Goal: Information Seeking & Learning: Learn about a topic

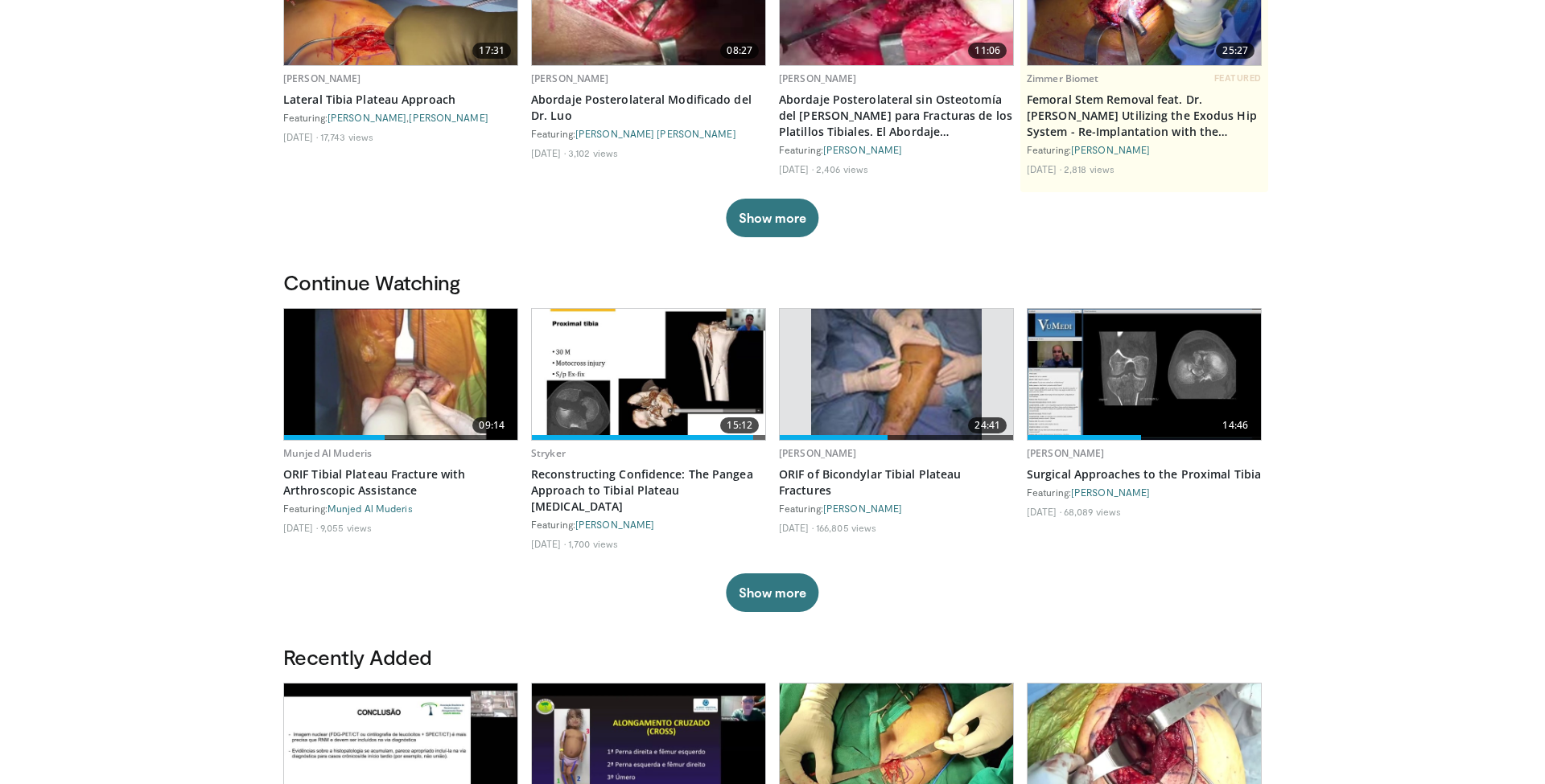
scroll to position [230, 0]
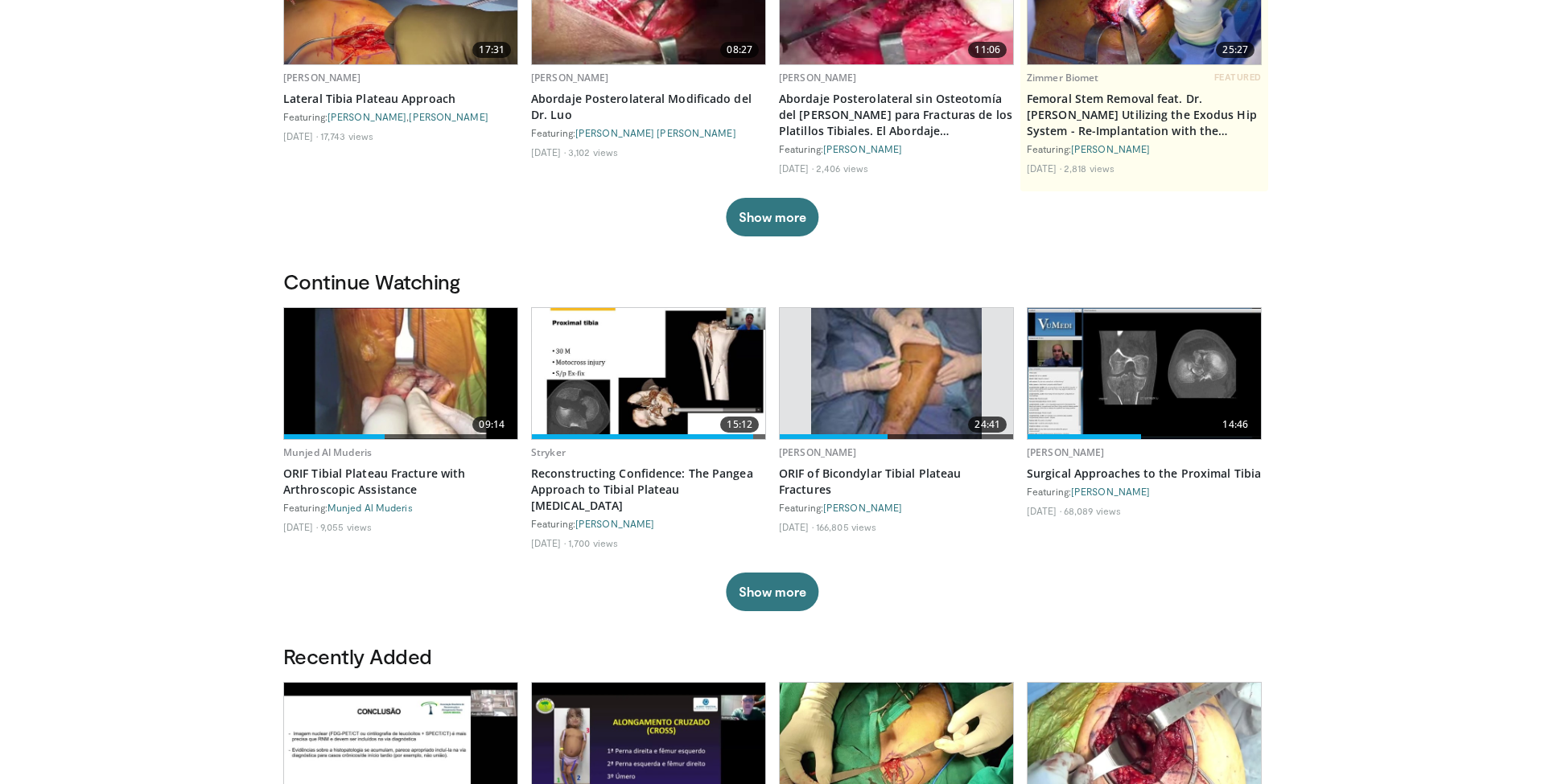
click at [887, 380] on img at bounding box center [896, 373] width 171 height 131
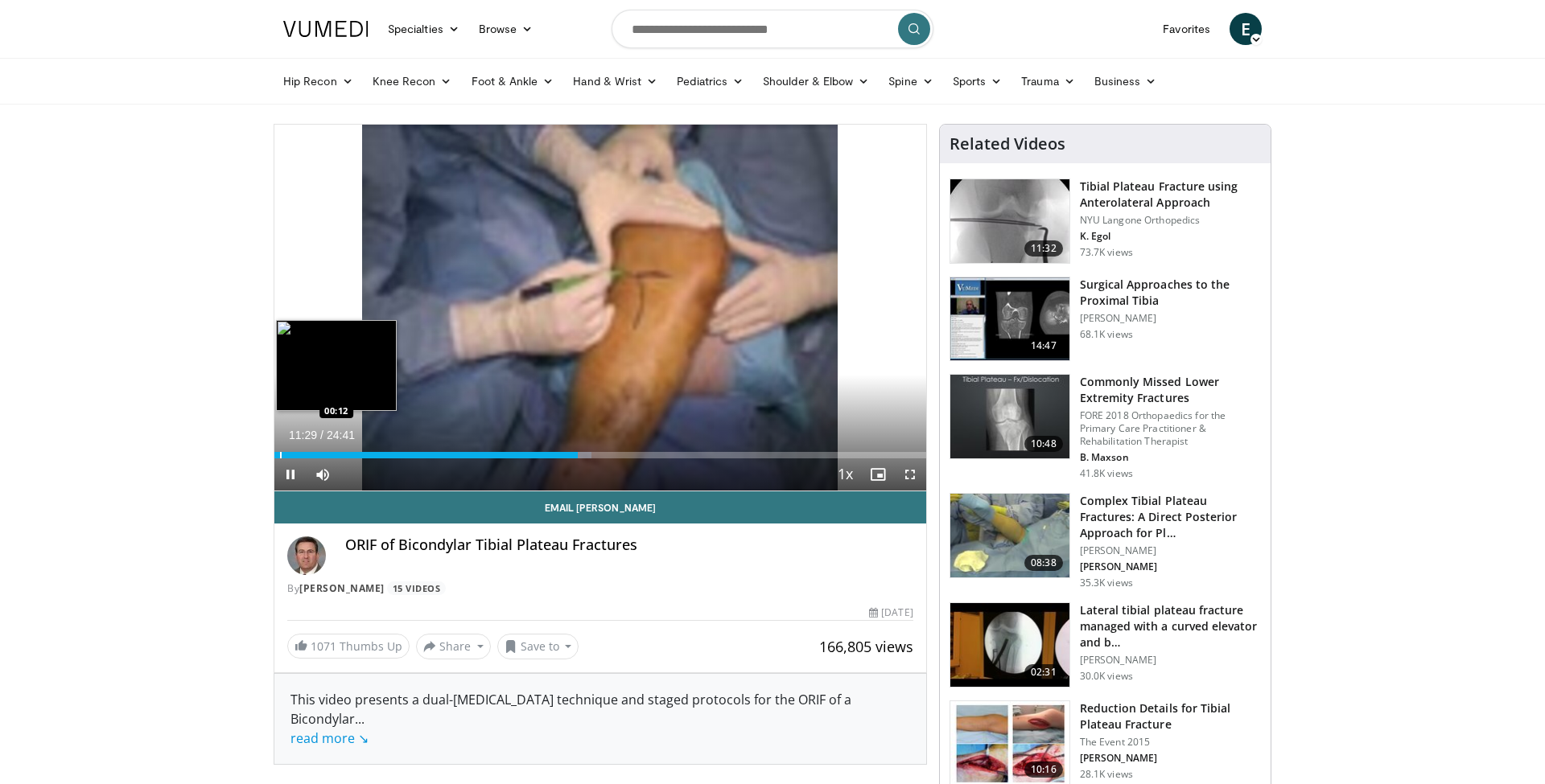
click at [280, 451] on div "Loaded : 48.66% 11:29 00:12" at bounding box center [600, 451] width 652 height 16
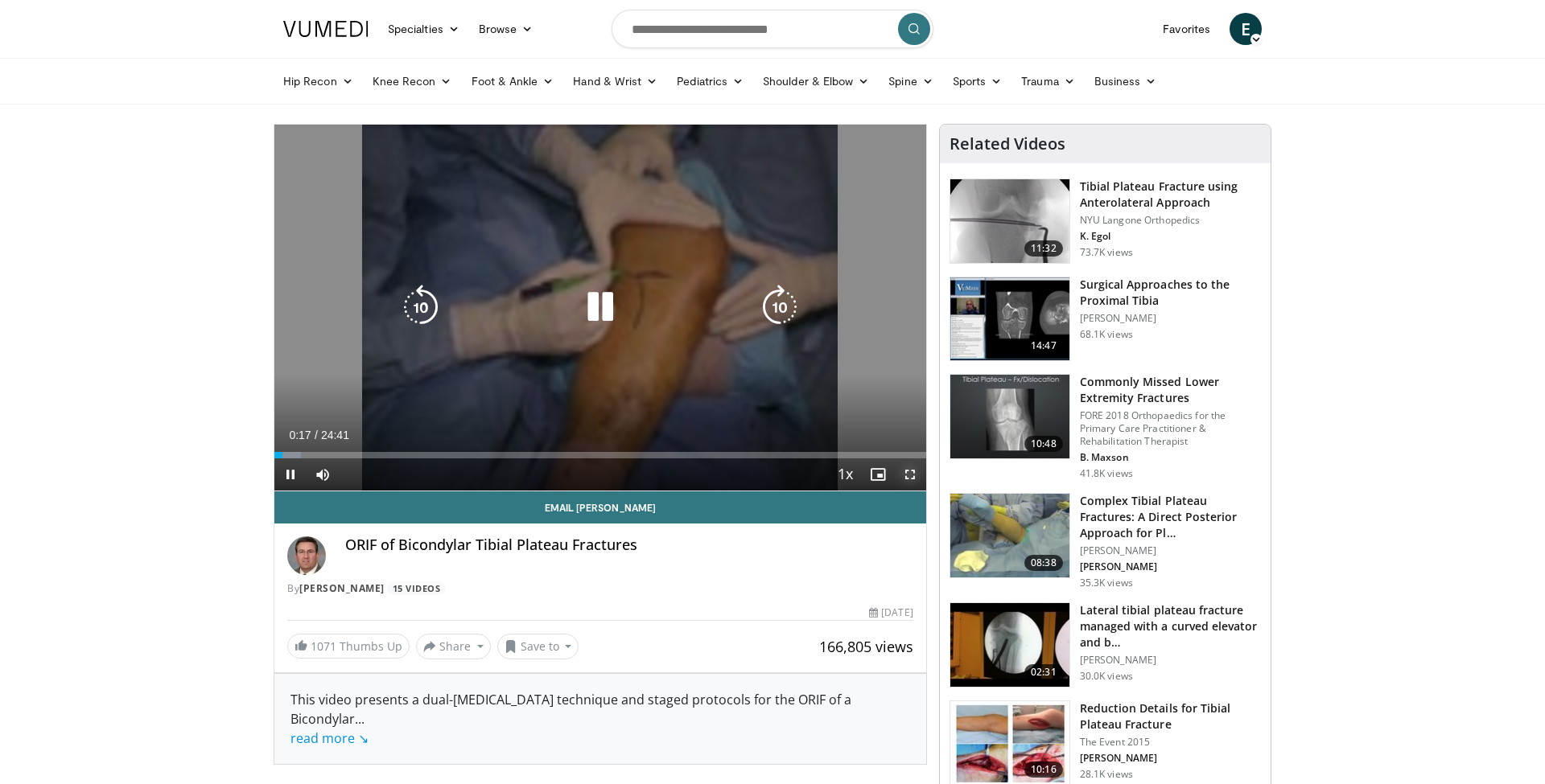
click at [908, 473] on span "Video Player" at bounding box center [910, 474] width 32 height 32
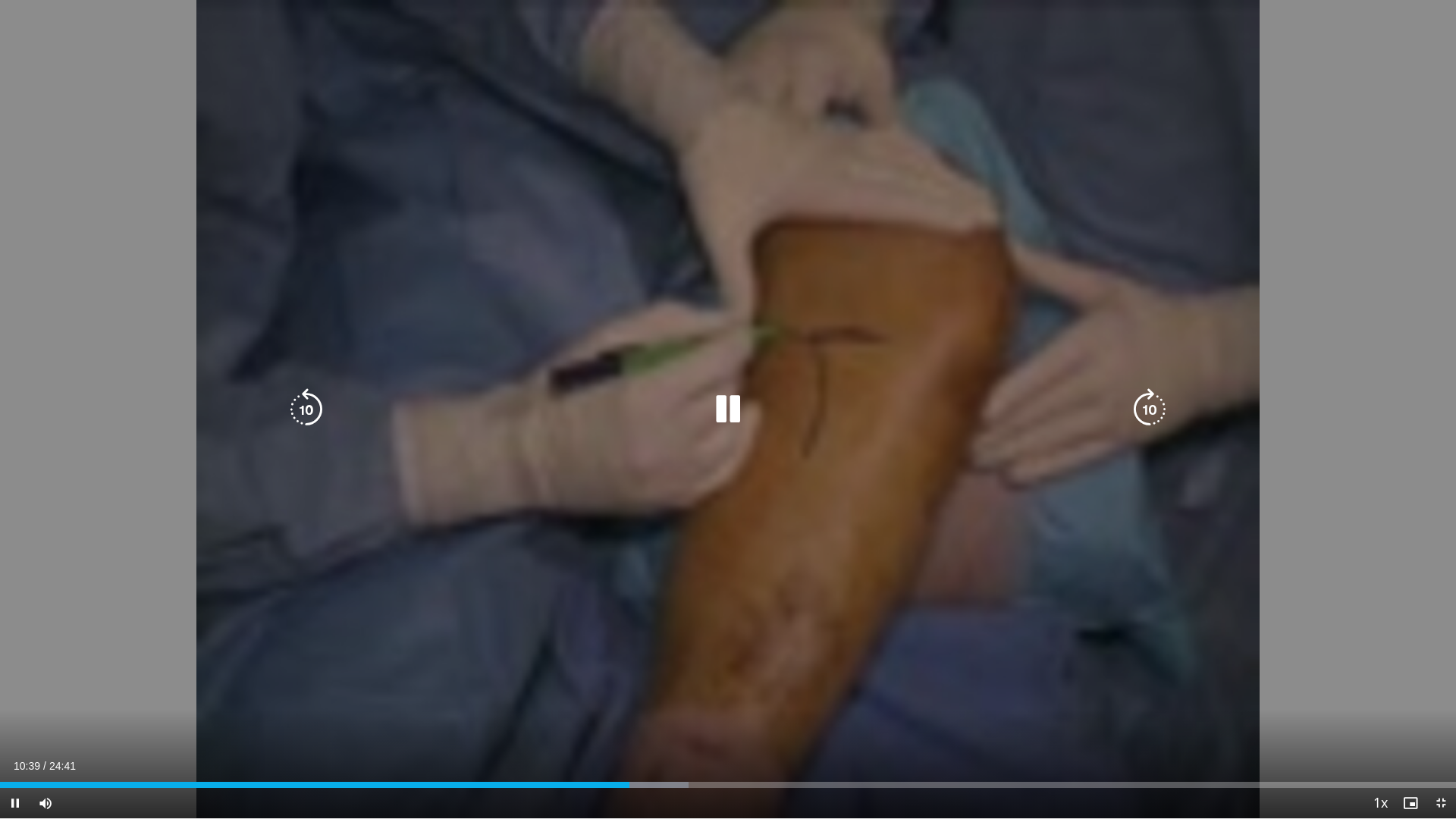
click at [1417, 292] on div "10 seconds Tap to unmute" at bounding box center [728, 410] width 1456 height 819
drag, startPoint x: 1444, startPoint y: 798, endPoint x: 1445, endPoint y: 736, distance: 62.0
click at [1445, 739] on span "Video Player" at bounding box center [1440, 803] width 30 height 31
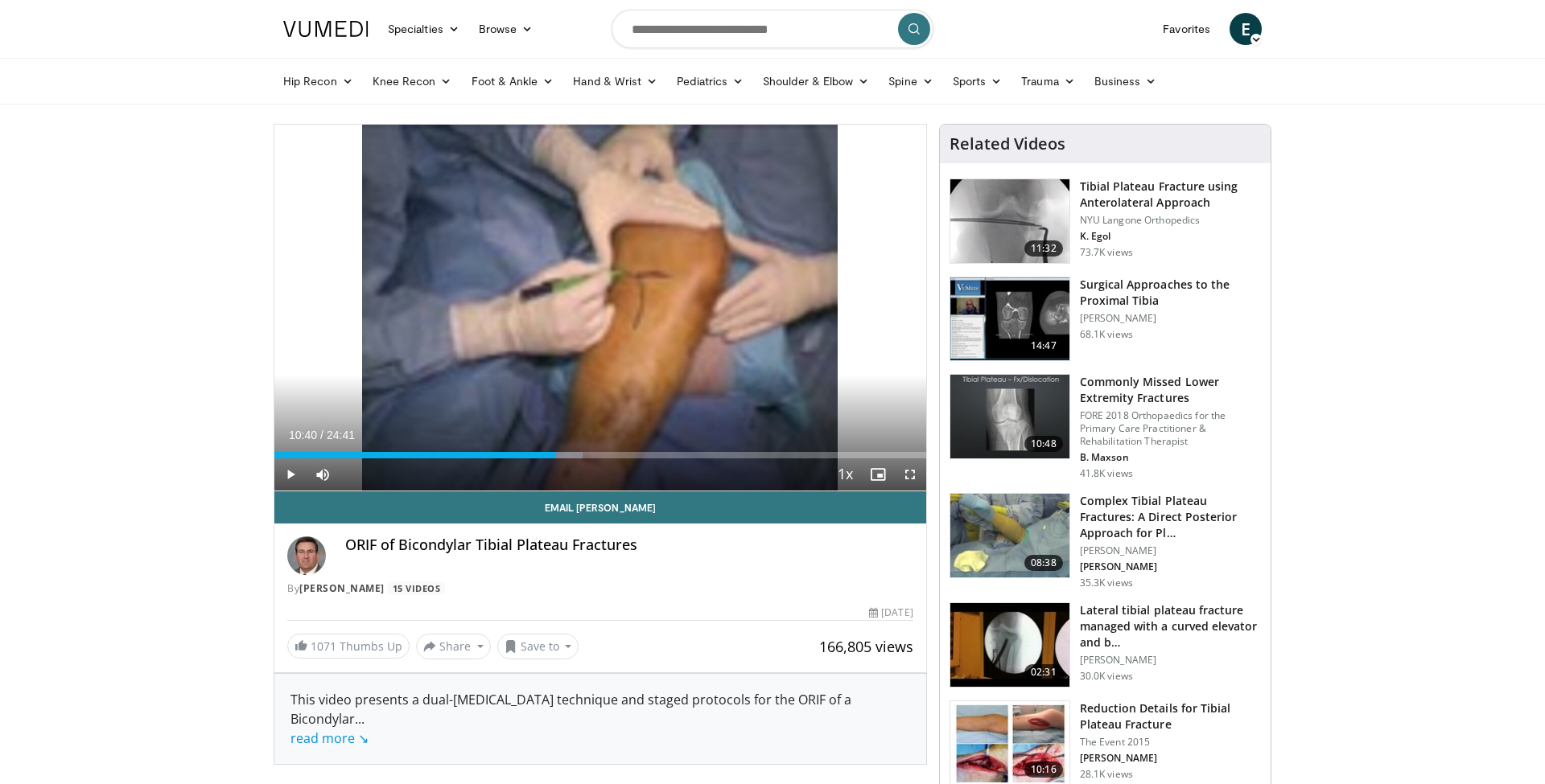
click at [1148, 285] on h3 "Surgical Approaches to the Proximal Tibia" at bounding box center [1171, 292] width 181 height 32
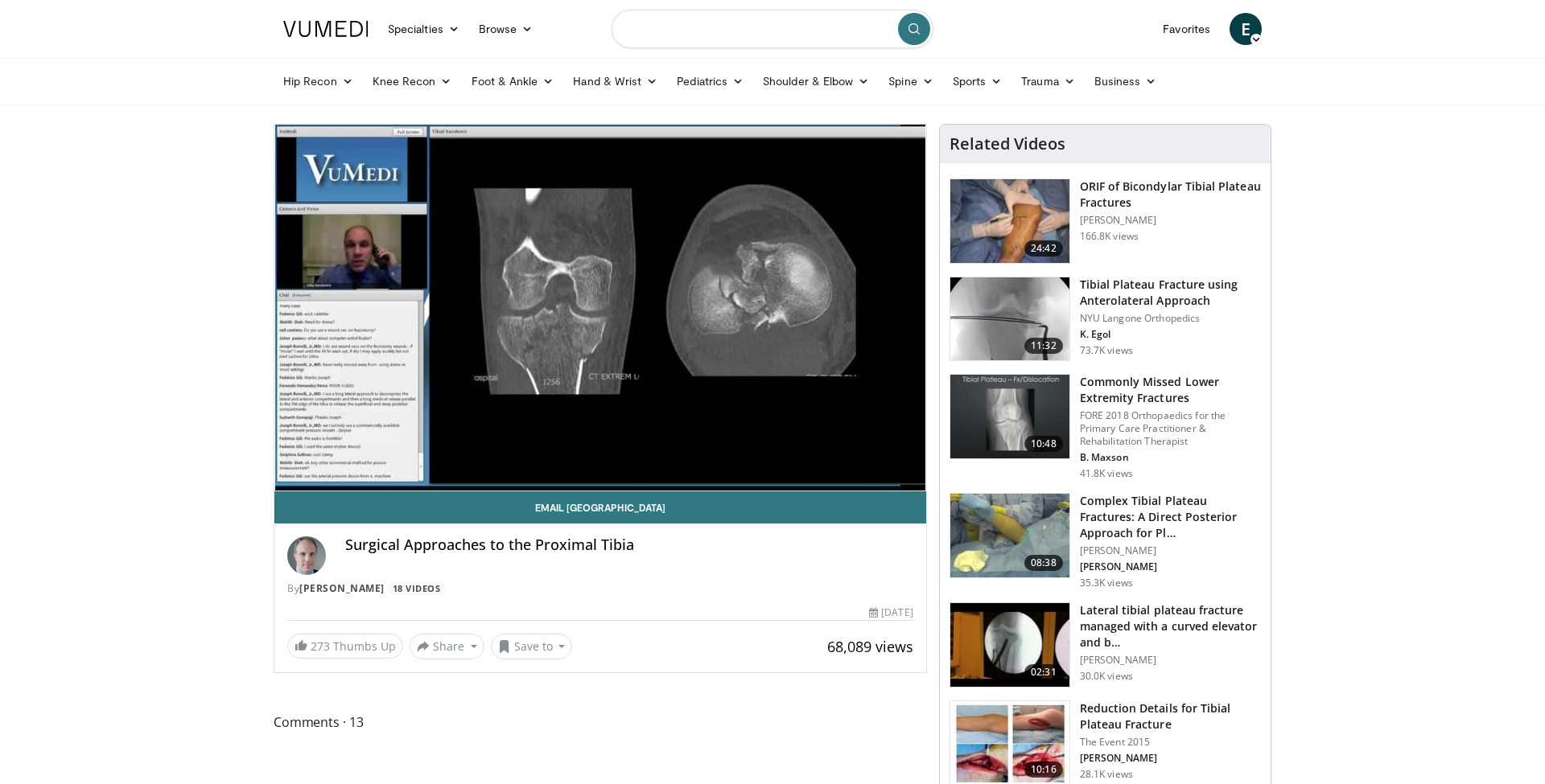
click at [673, 38] on input "Search topics, interventions" at bounding box center [772, 28] width 322 height 38
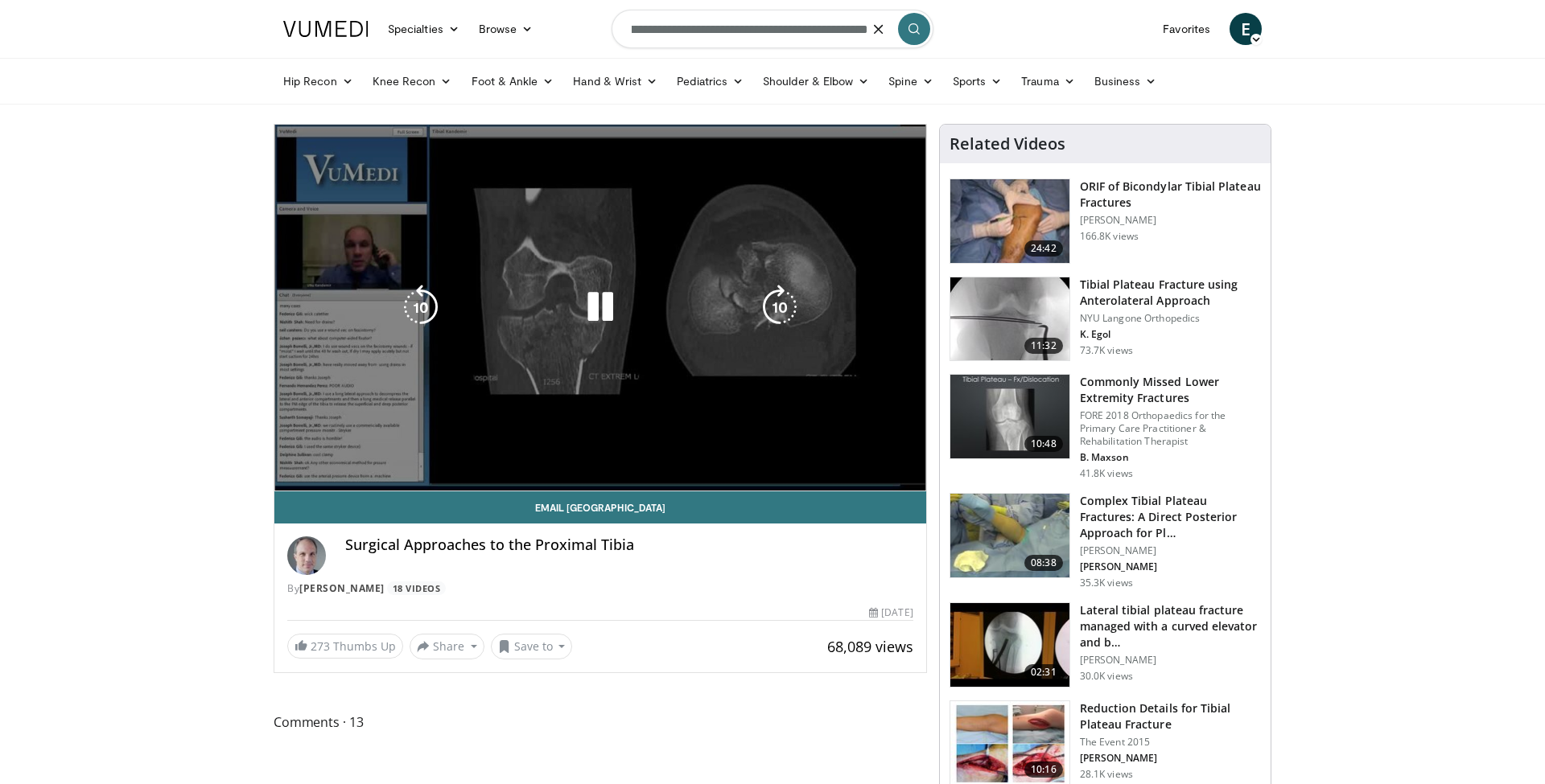
scroll to position [2, 0]
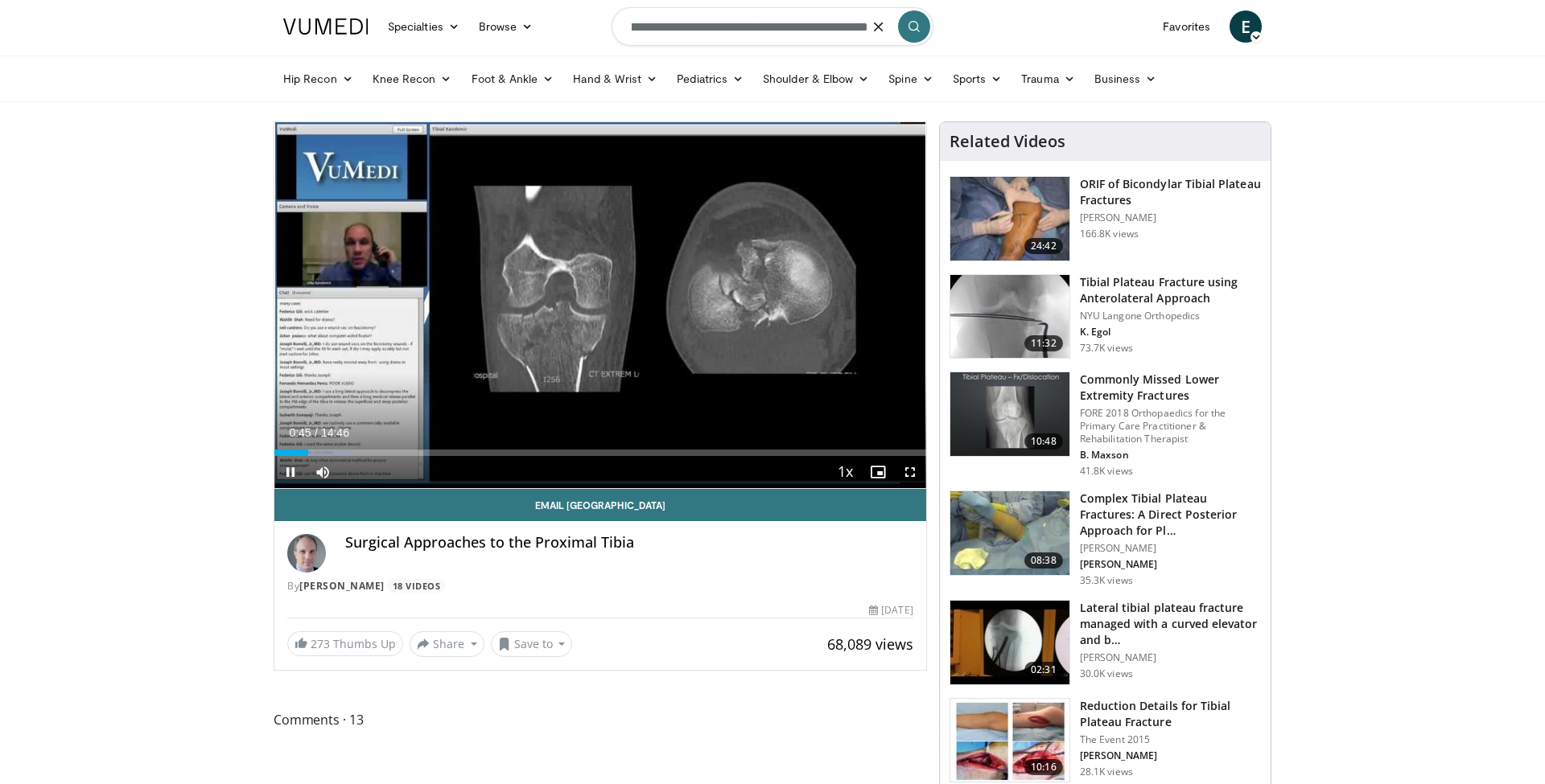
type input "**********"
click at [913, 478] on span "Video Player" at bounding box center [910, 471] width 32 height 32
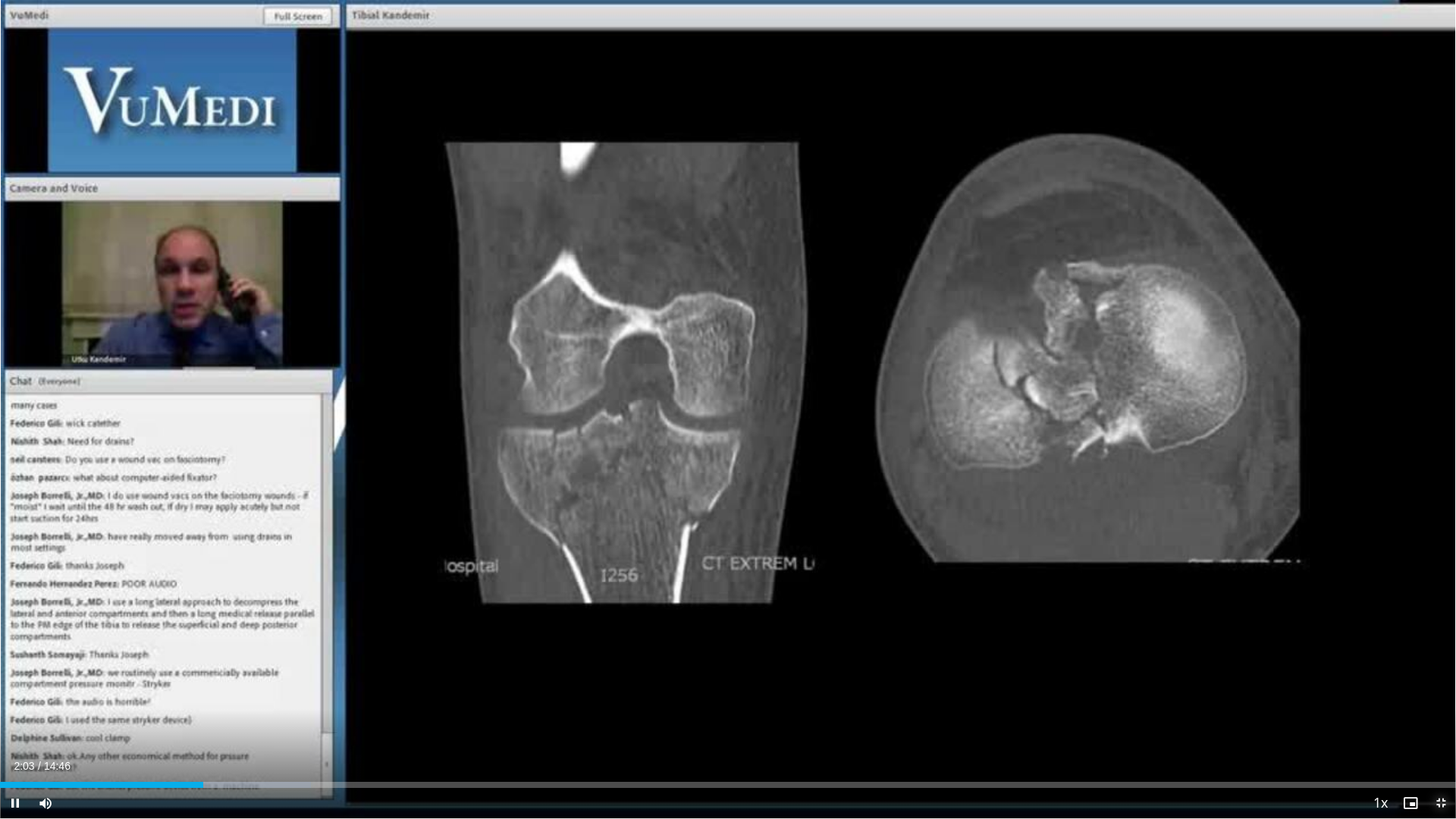
click at [1441, 739] on span "Video Player" at bounding box center [1440, 803] width 30 height 31
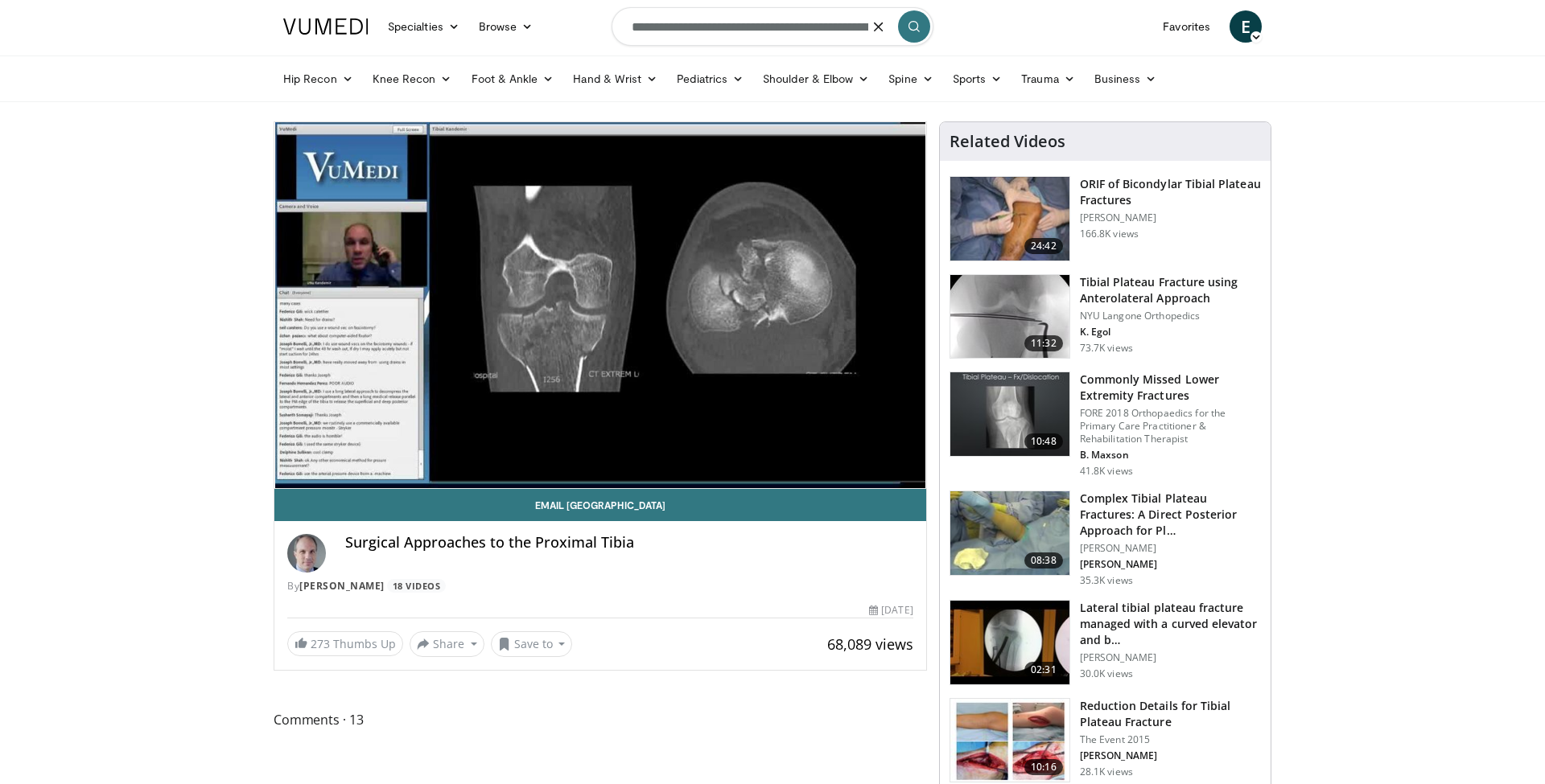
click at [864, 32] on button "button" at bounding box center [878, 26] width 32 height 32
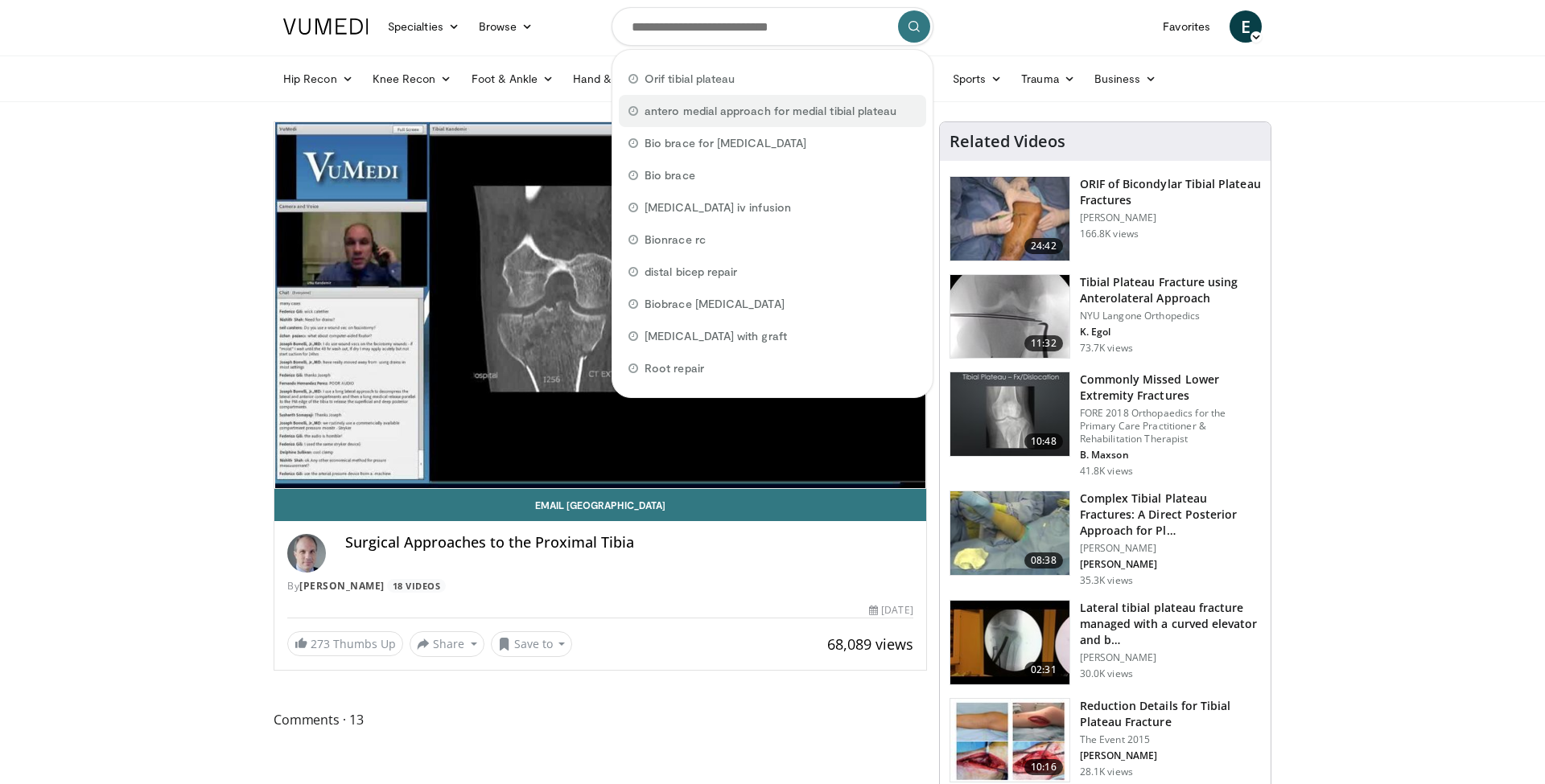
click at [802, 112] on span "antero medial approach for medial tibial plateau" at bounding box center [770, 111] width 252 height 16
type input "**********"
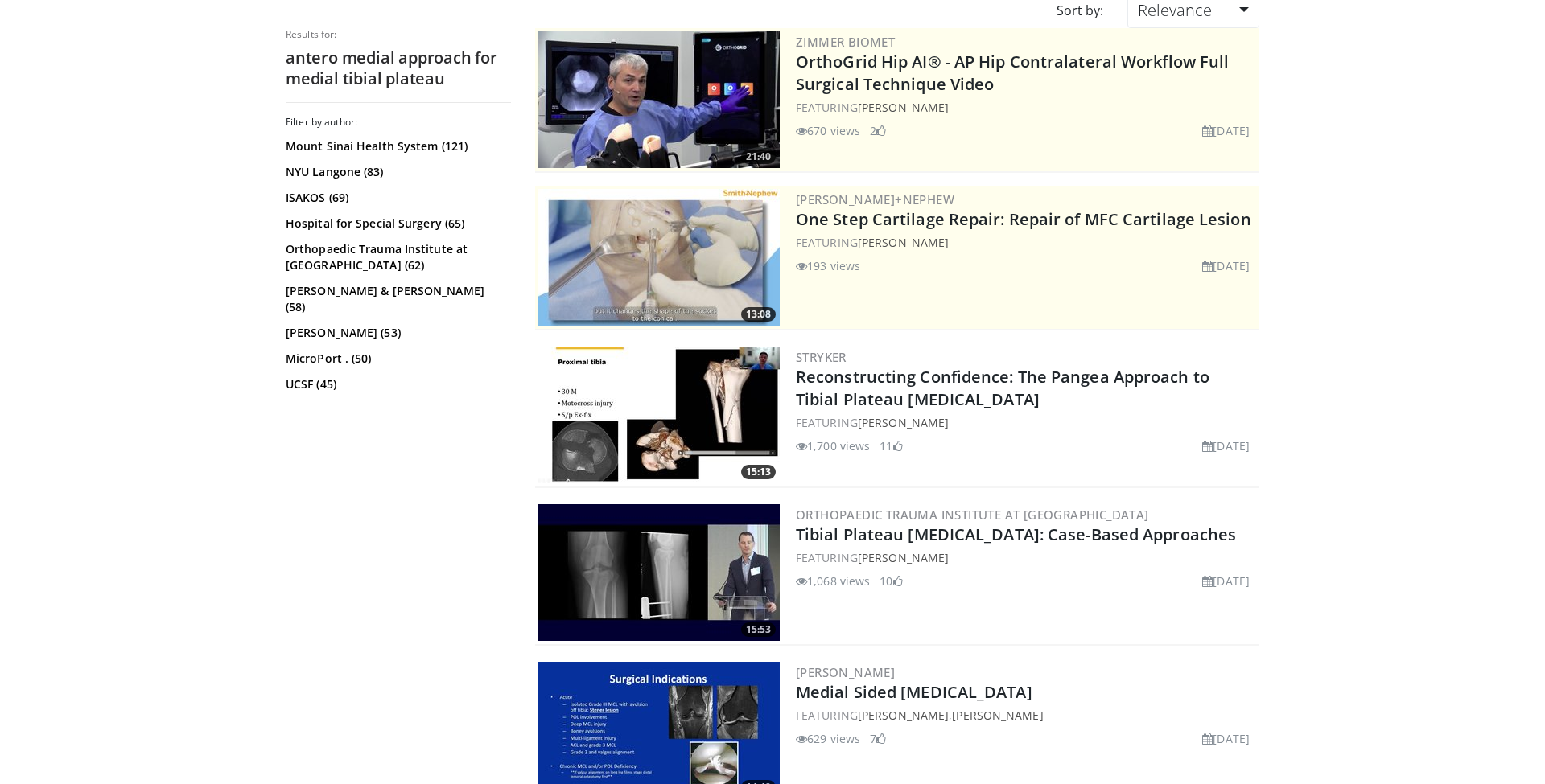
scroll to position [155, 0]
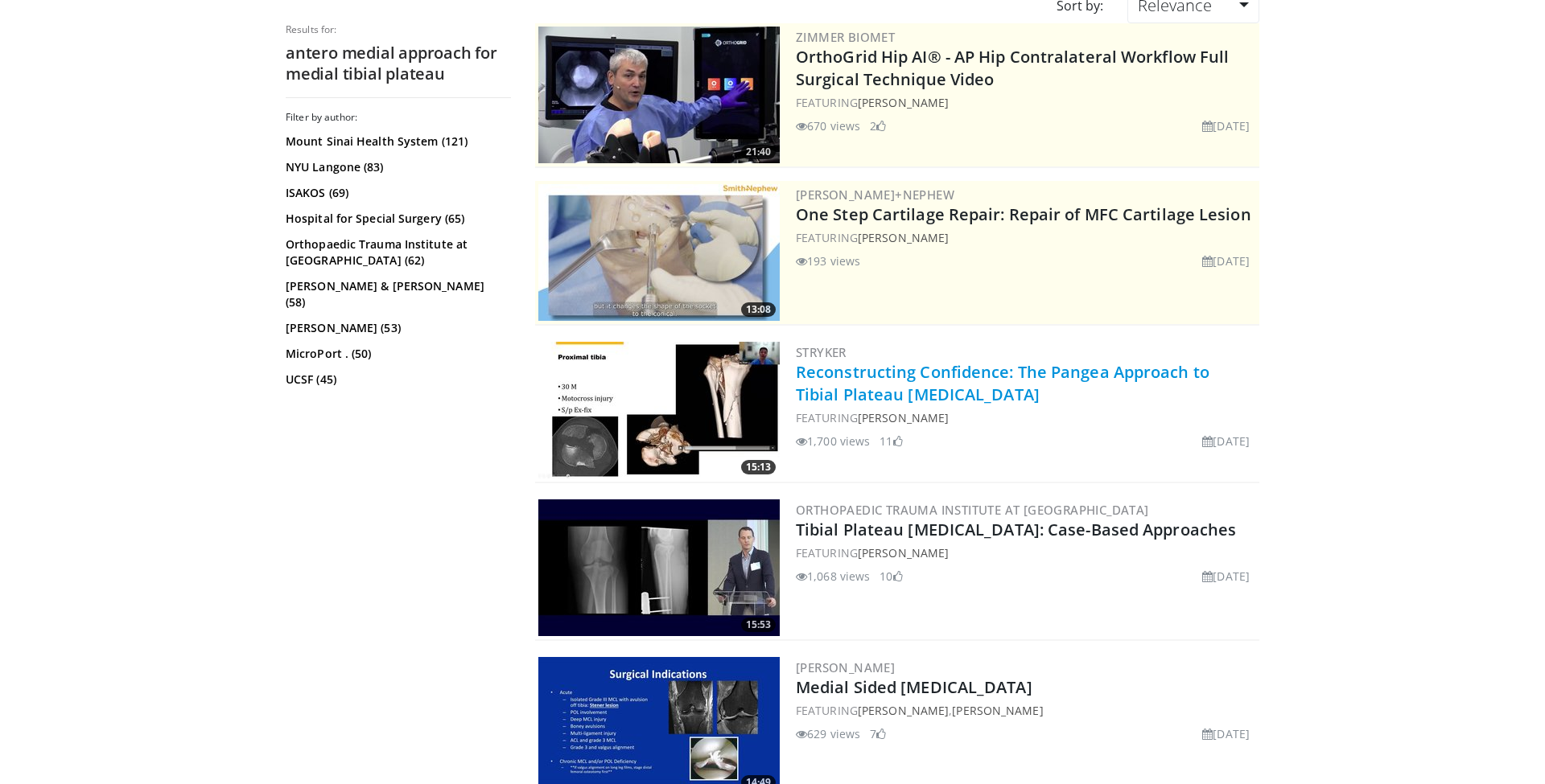
click at [1022, 366] on link "Reconstructing Confidence: The Pangea Approach to Tibial Plateau Fractures" at bounding box center [1003, 383] width 414 height 44
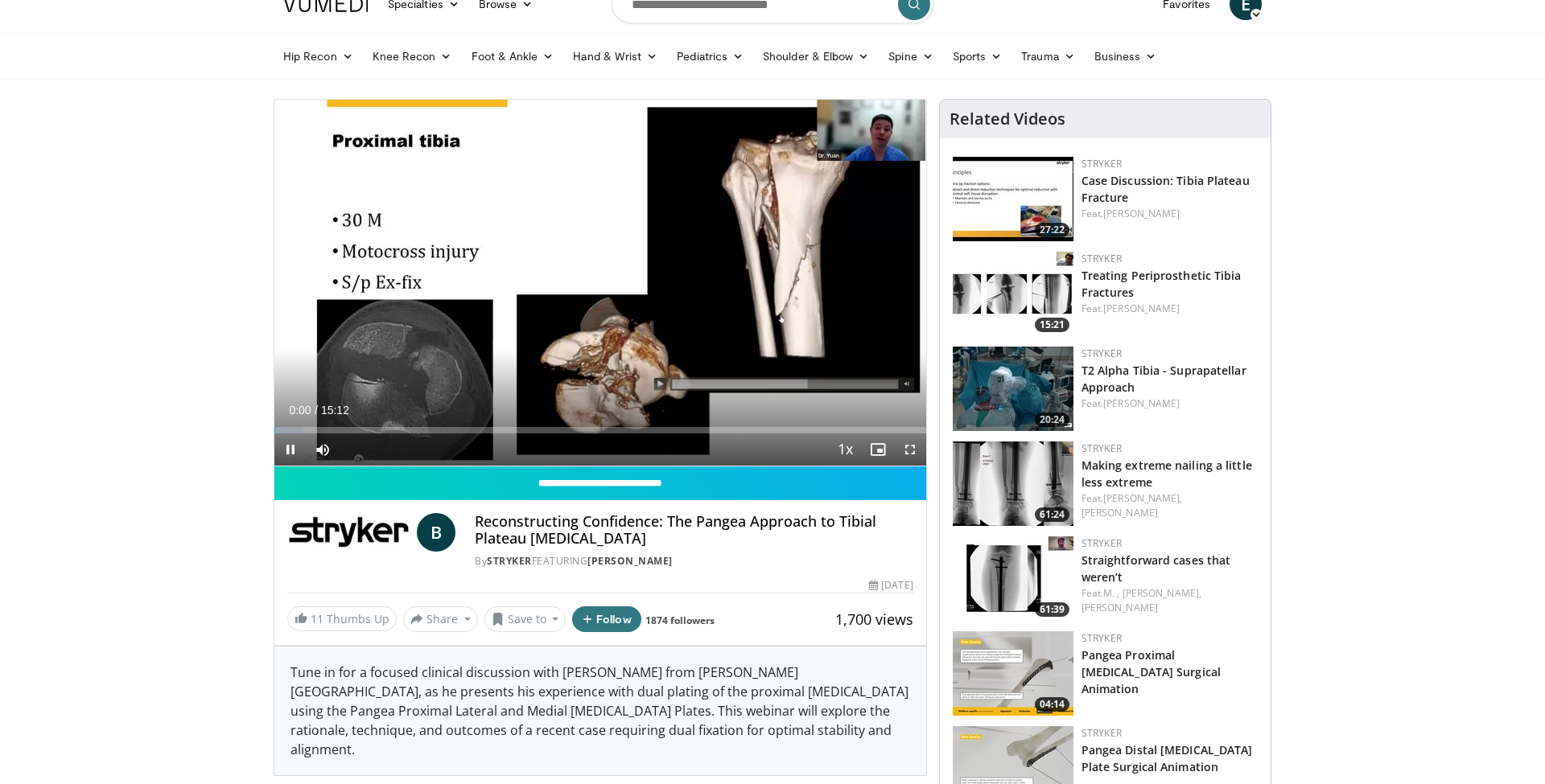
scroll to position [25, 0]
click at [911, 445] on span "Video Player" at bounding box center [910, 449] width 32 height 32
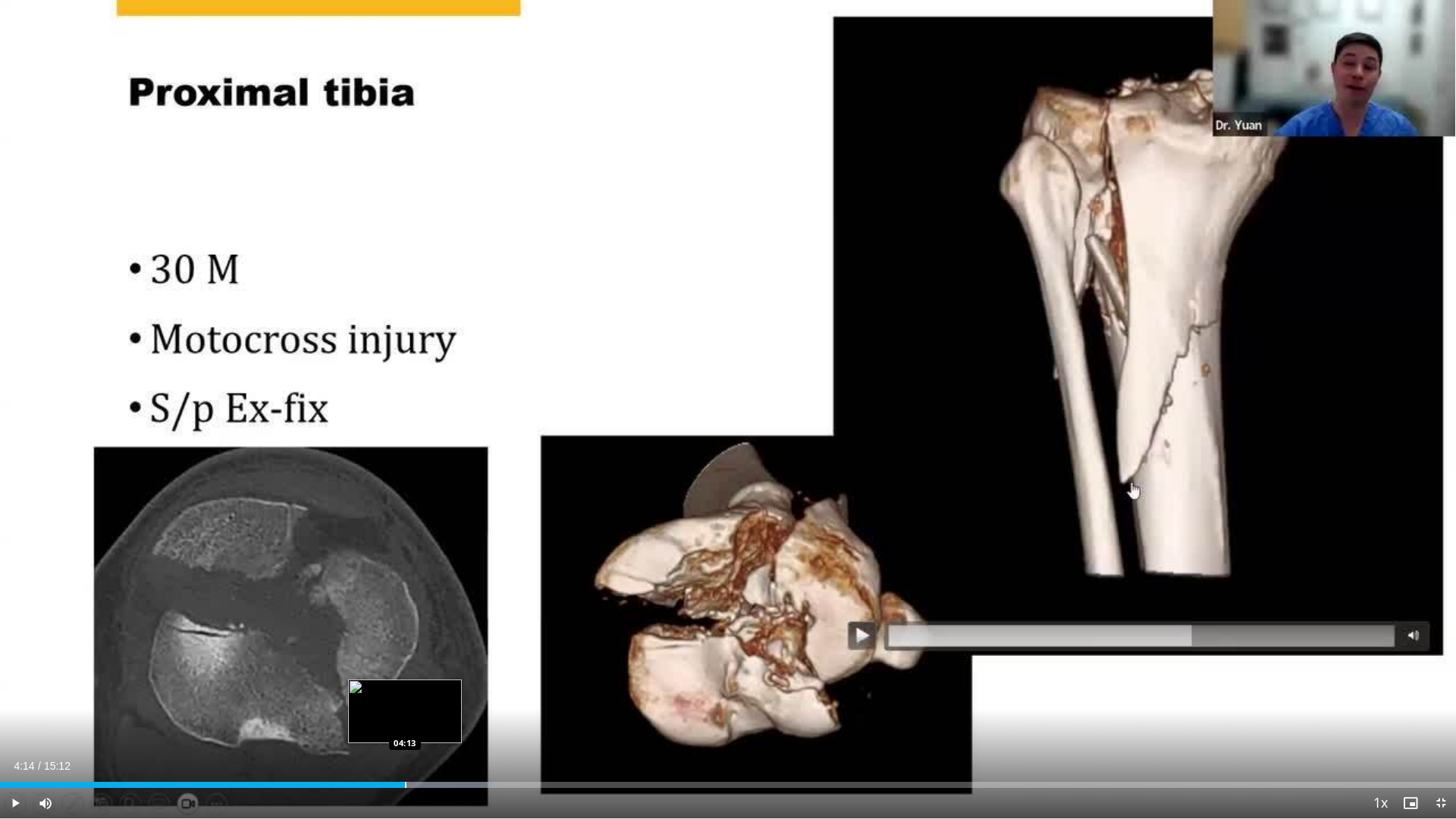
click at [405, 739] on div "Progress Bar" at bounding box center [406, 785] width 2 height 6
click at [420, 739] on div "Current Time 4:17 / Duration 15:12 Pause Skip Backward Skip Forward Mute Loaded…" at bounding box center [728, 803] width 1456 height 31
click at [428, 739] on div "Progress Bar" at bounding box center [429, 785] width 2 height 6
click at [438, 739] on div "Progress Bar" at bounding box center [439, 785] width 2 height 6
click at [447, 739] on div "Progress Bar" at bounding box center [448, 785] width 2 height 6
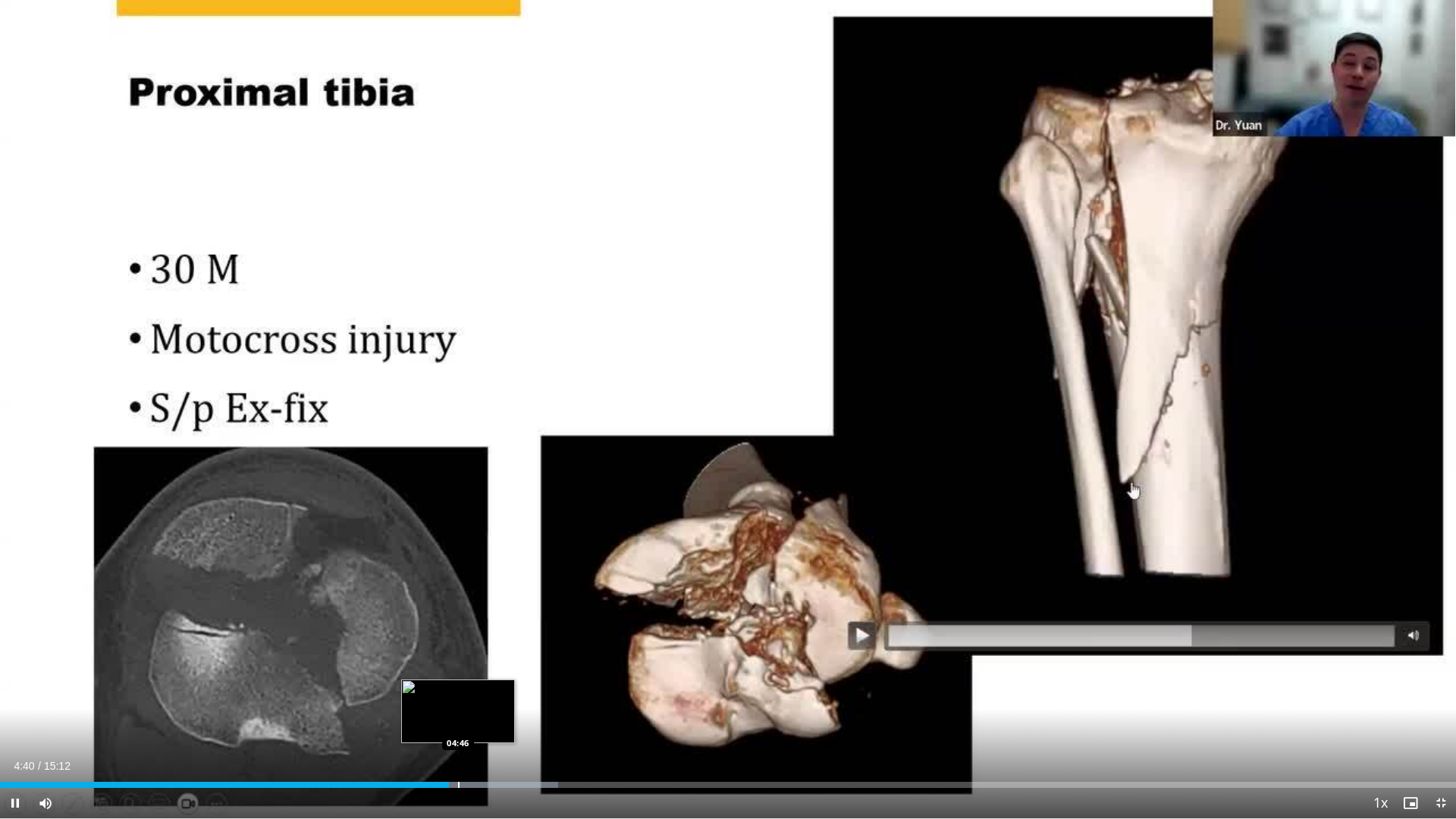
click at [458, 739] on div "Progress Bar" at bounding box center [459, 785] width 2 height 6
click at [487, 739] on div "Progress Bar" at bounding box center [488, 785] width 2 height 6
click at [530, 739] on div "Current Time 5:05 / Duration 15:12 Pause Skip Backward Skip Forward Mute Loaded…" at bounding box center [728, 803] width 1456 height 31
click at [556, 739] on div "Progress Bar" at bounding box center [557, 785] width 2 height 6
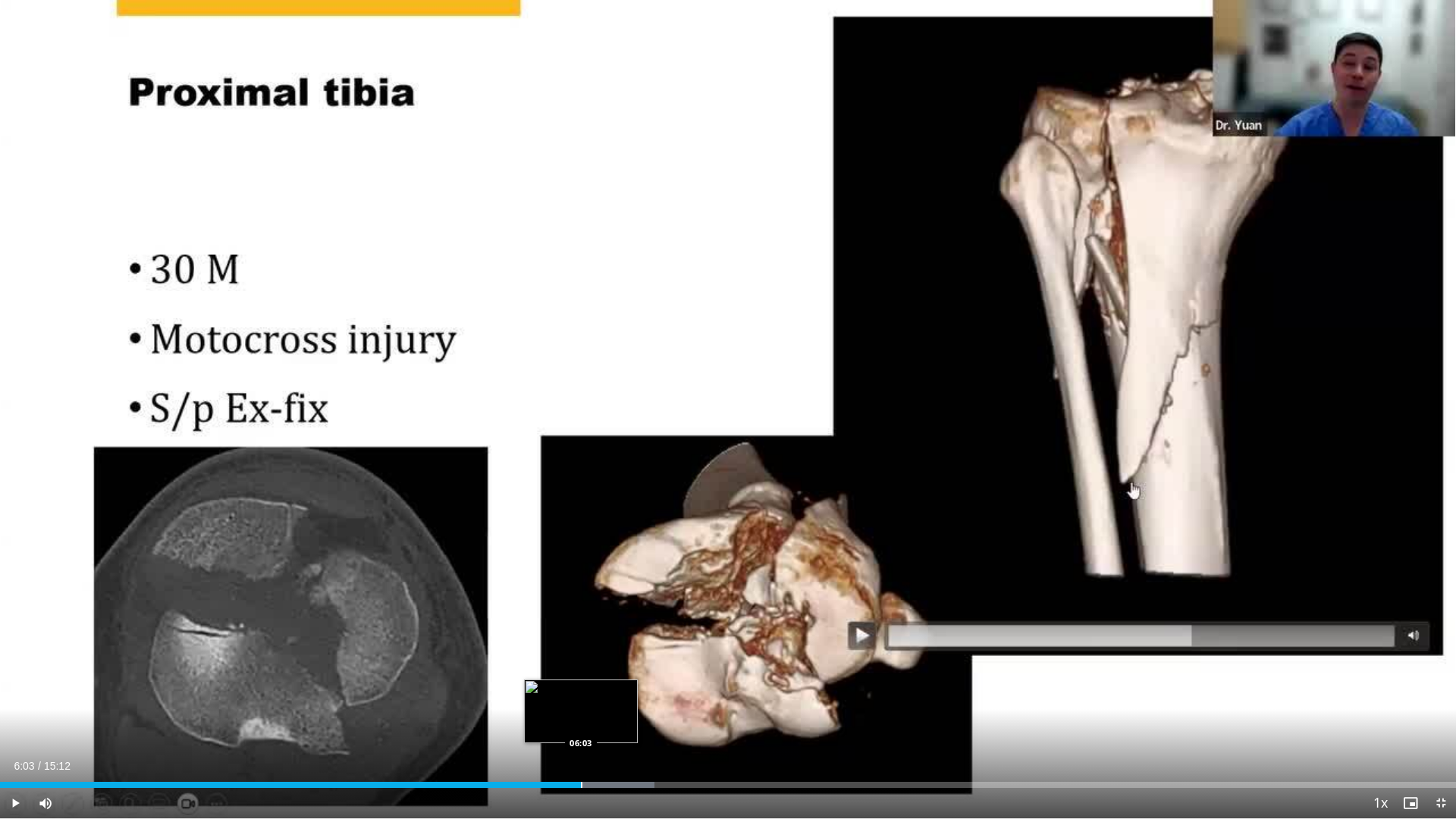
click at [581, 739] on div "Progress Bar" at bounding box center [582, 785] width 2 height 6
click at [1446, 739] on span "Video Player" at bounding box center [1440, 803] width 30 height 31
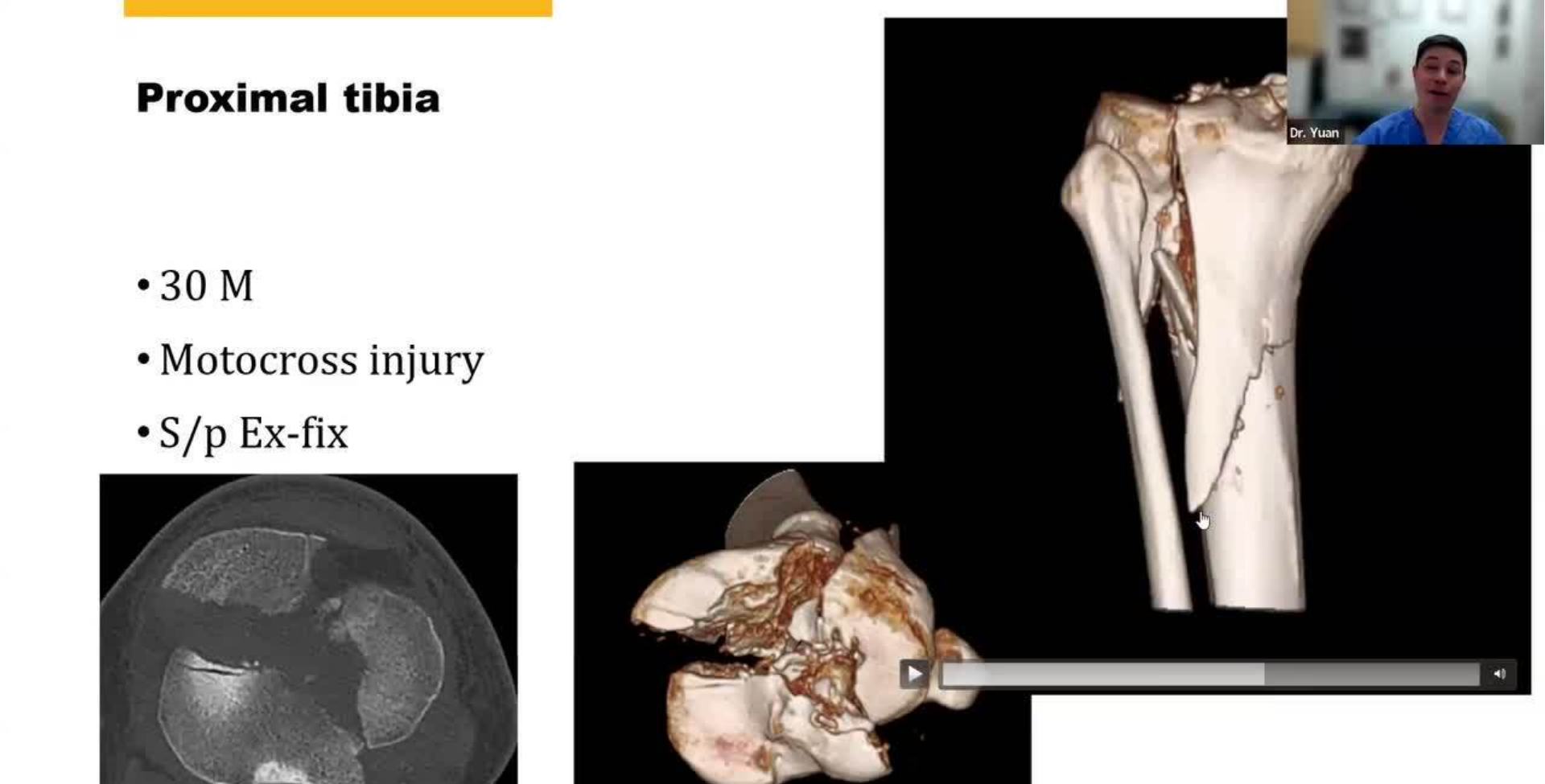
scroll to position [203, 0]
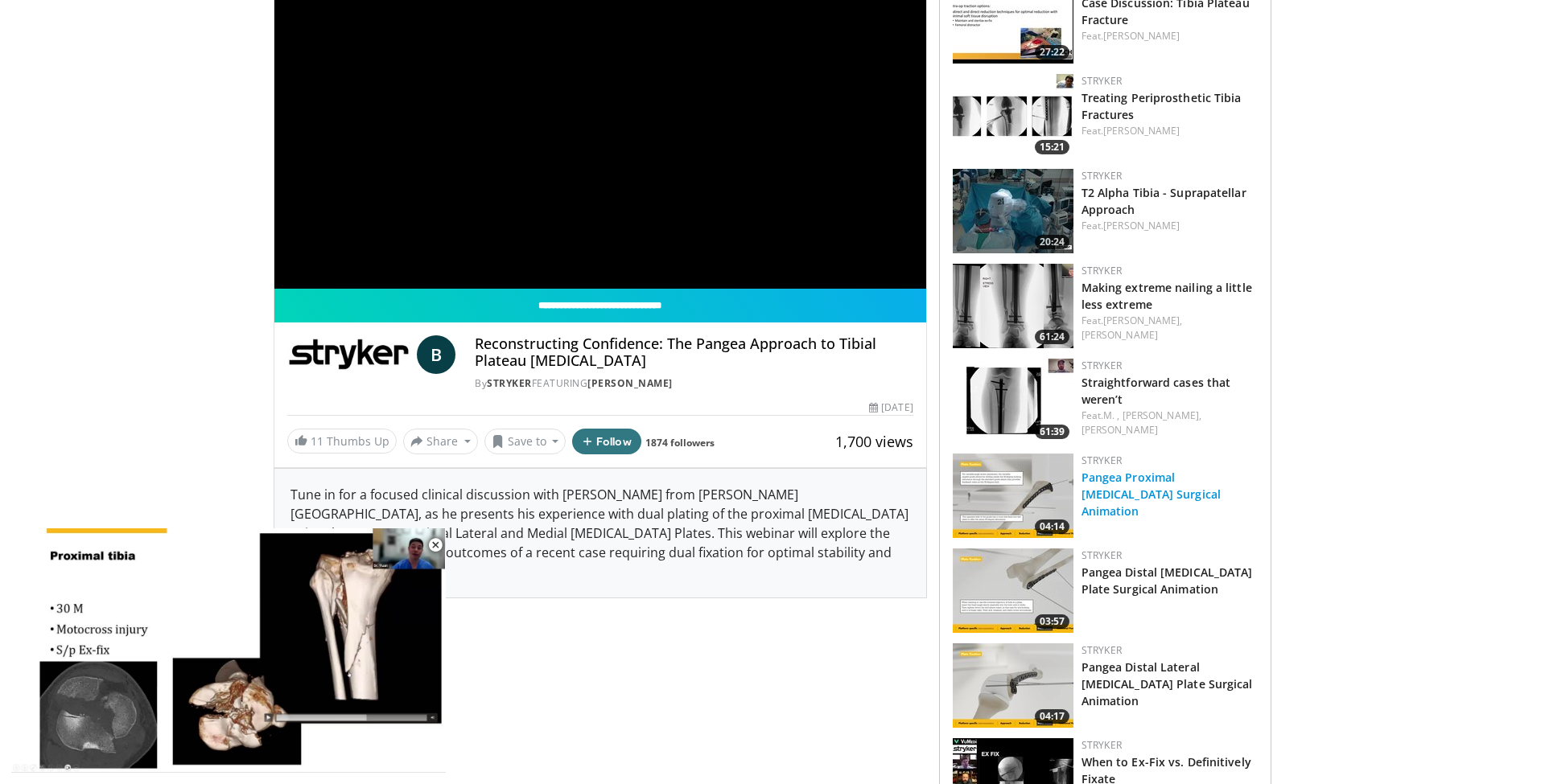
click at [1093, 479] on link "Pangea Proximal Tibia Surgical Animation" at bounding box center [1151, 494] width 139 height 49
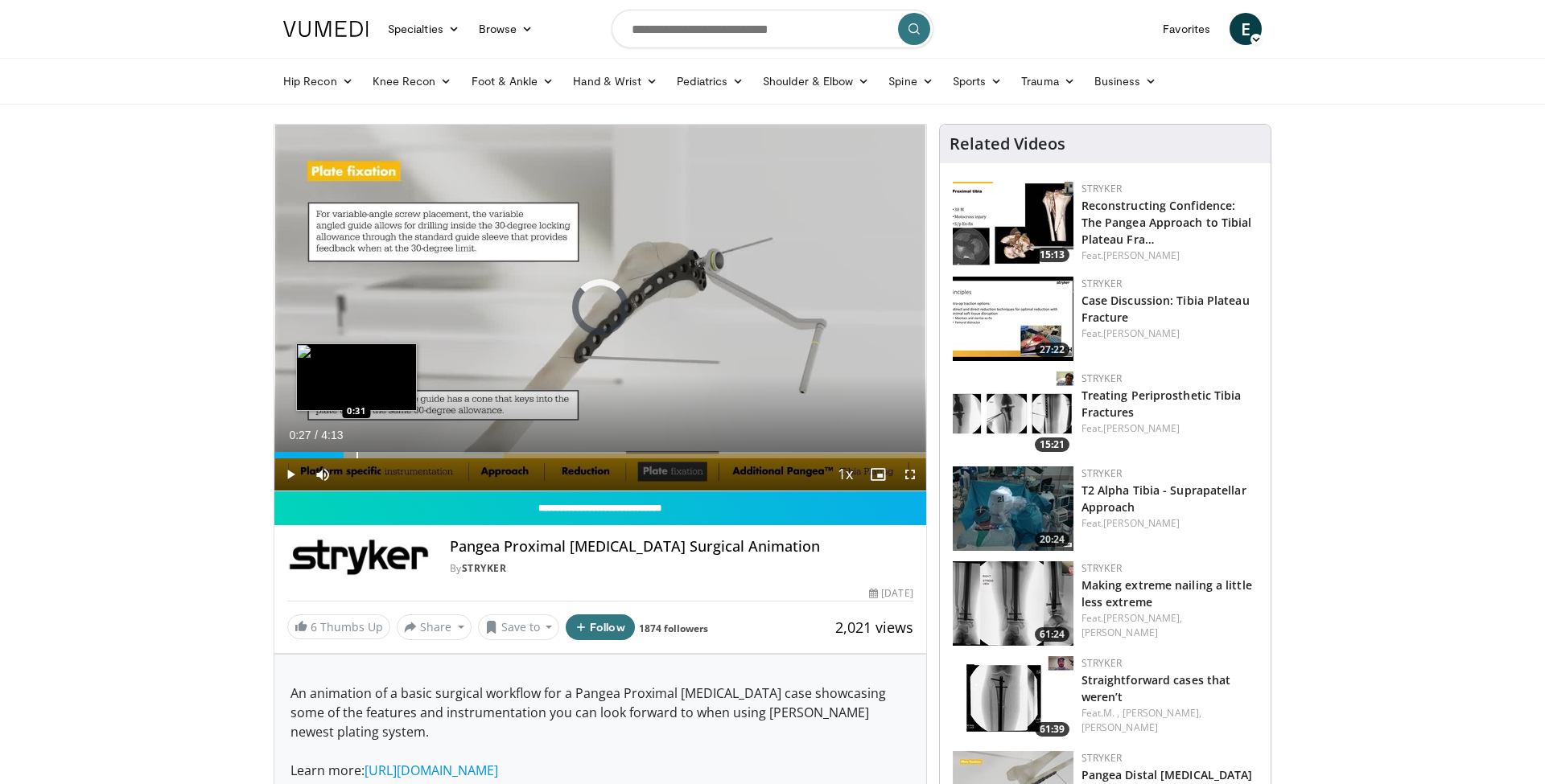
click at [357, 457] on div "Progress Bar" at bounding box center [358, 455] width 2 height 7
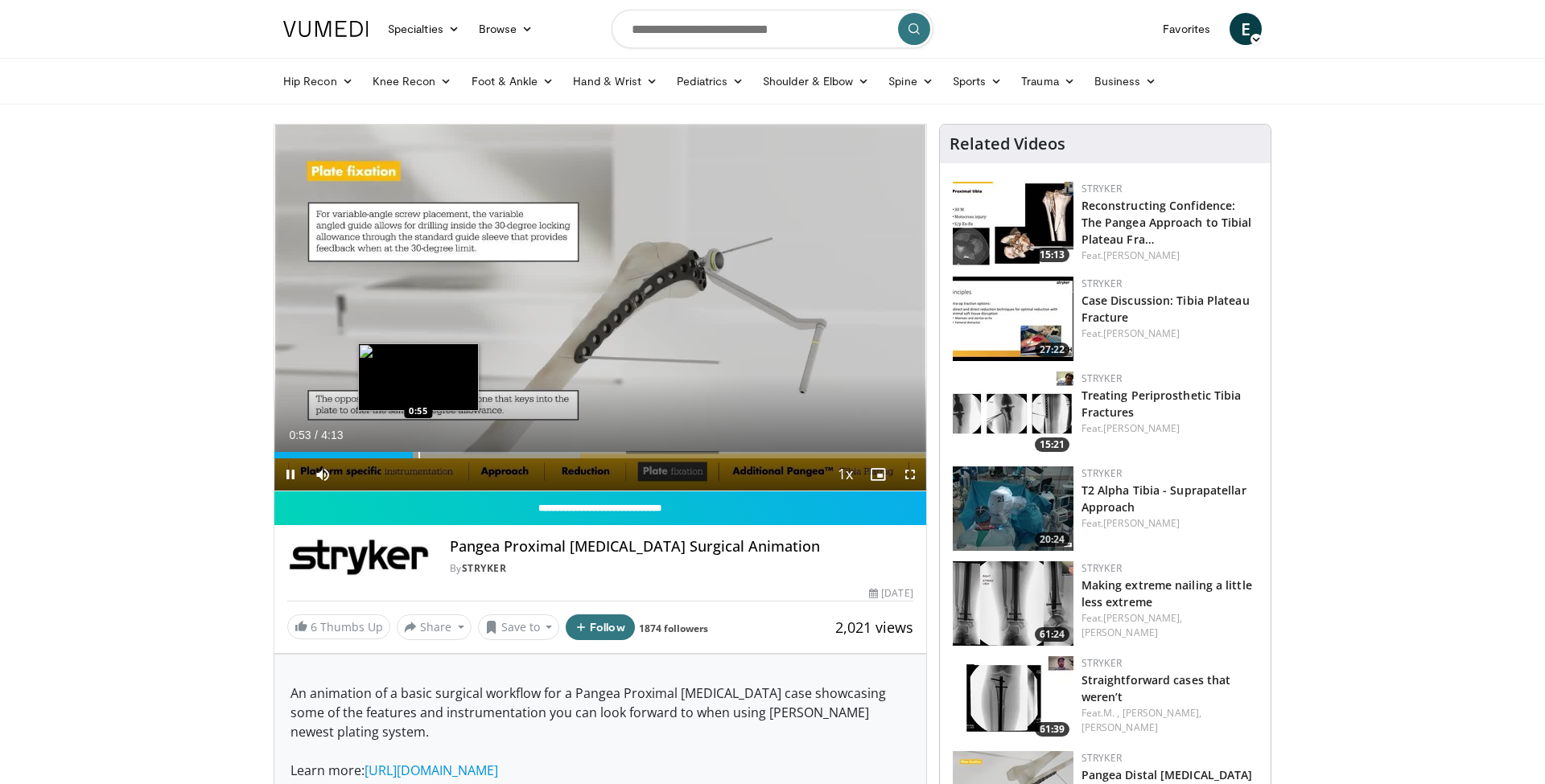
click at [419, 456] on div "Progress Bar" at bounding box center [420, 455] width 2 height 7
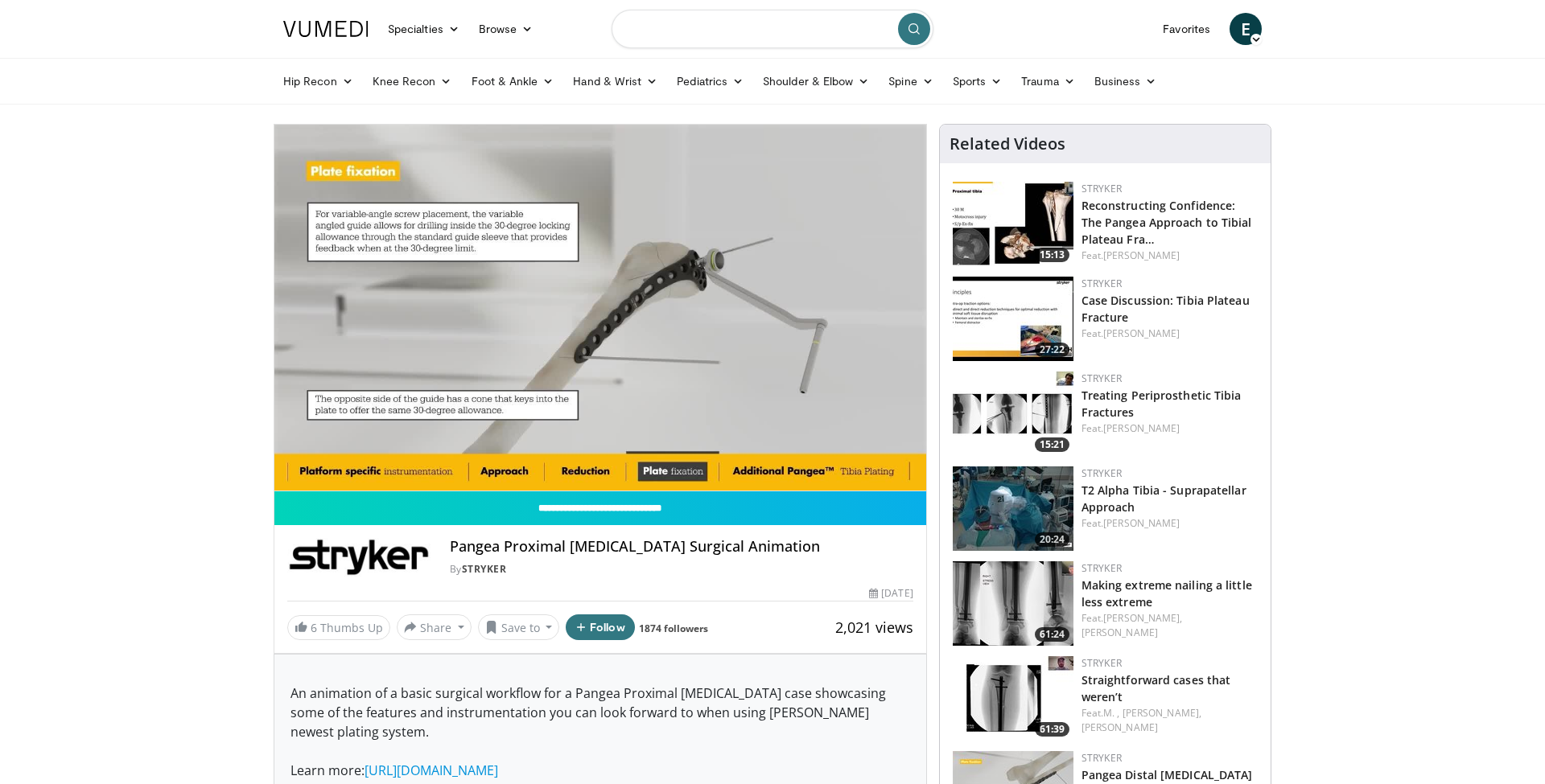
click at [702, 24] on input "Search topics, interventions" at bounding box center [772, 28] width 322 height 38
type input "**********"
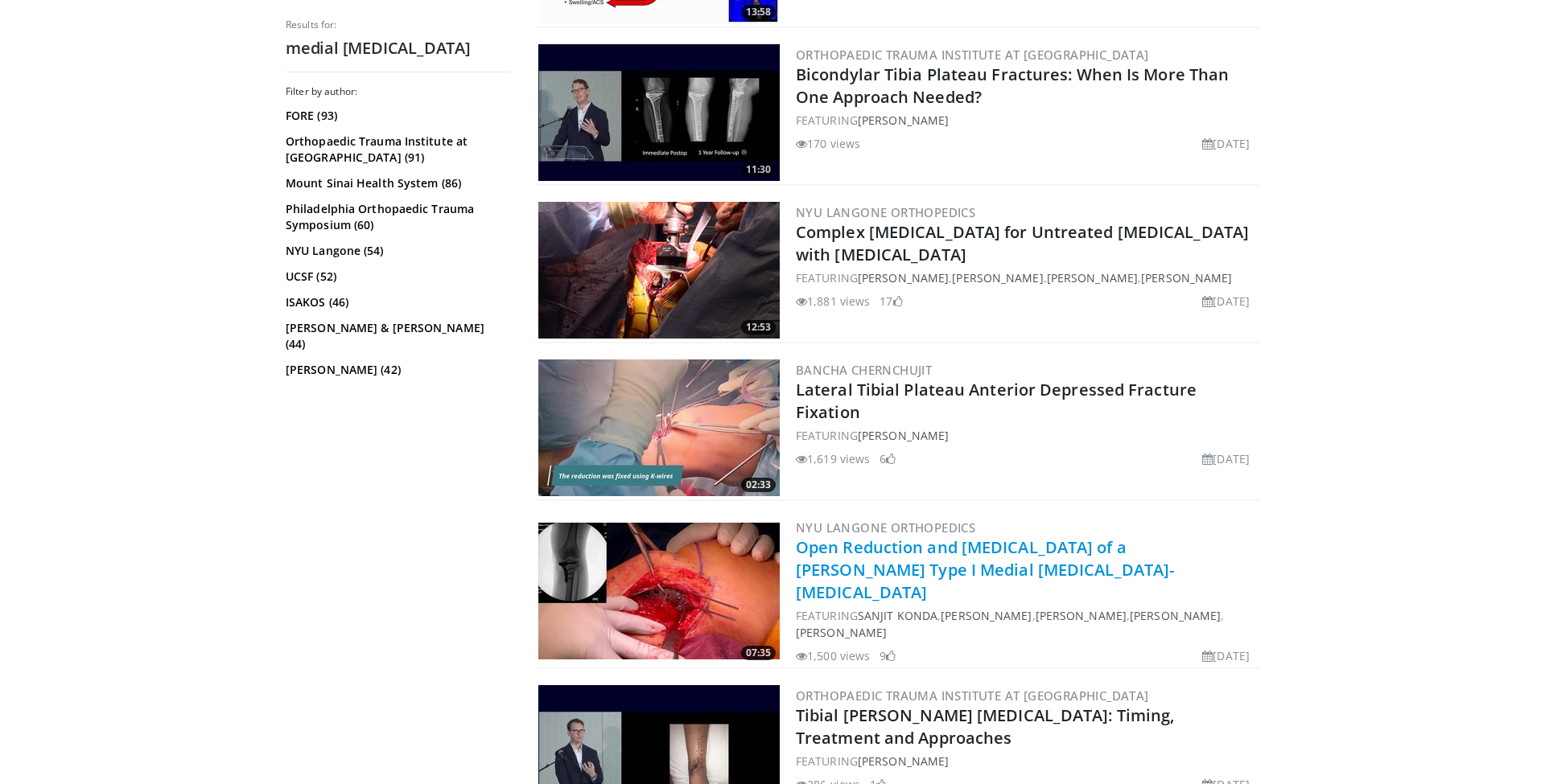
scroll to position [1194, 0]
click at [941, 547] on link "Open Reduction and [MEDICAL_DATA] of a [PERSON_NAME] Type I Medial [MEDICAL_DAT…" at bounding box center [985, 570] width 378 height 67
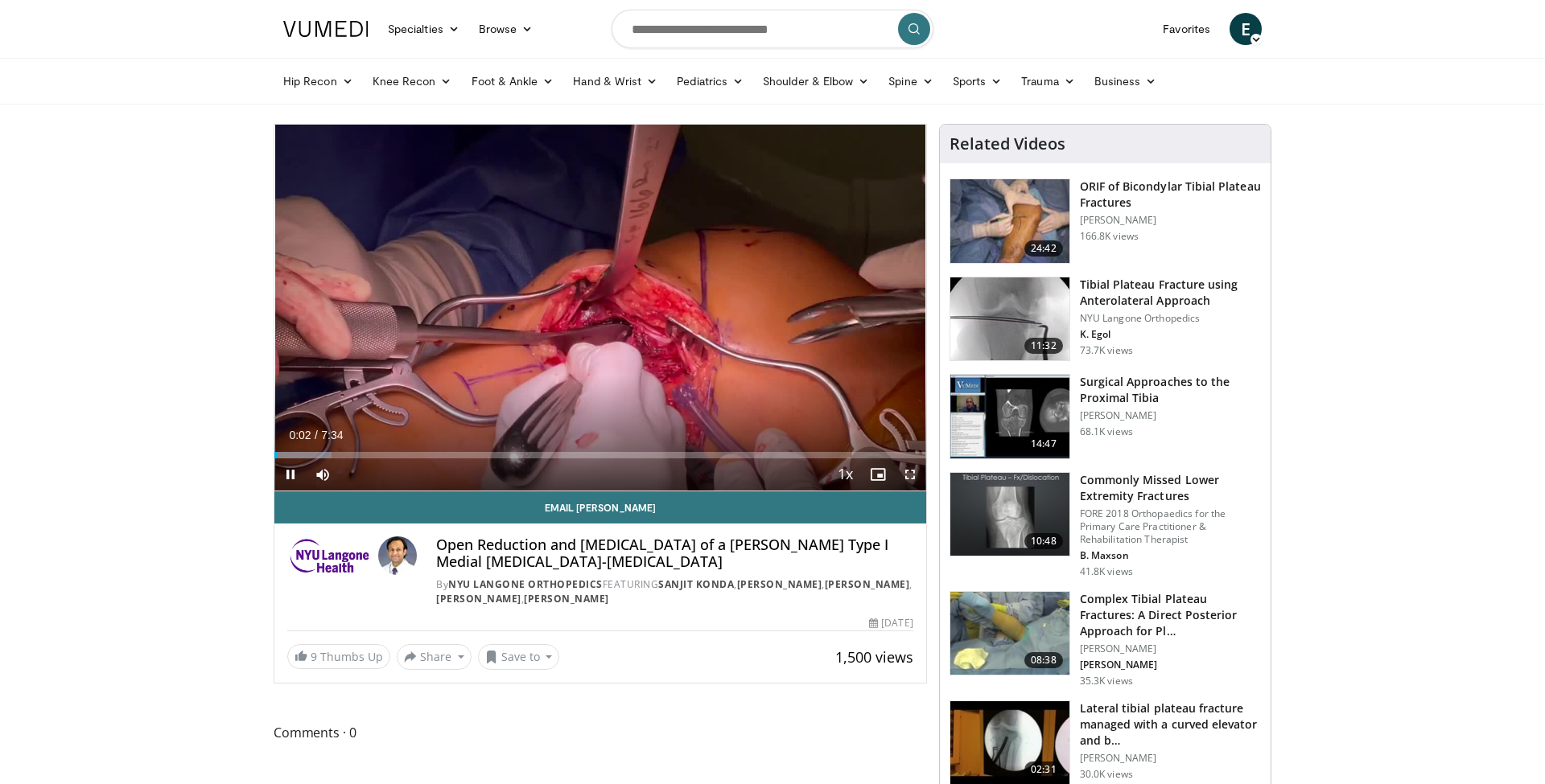
click at [914, 471] on span "Video Player" at bounding box center [910, 474] width 32 height 32
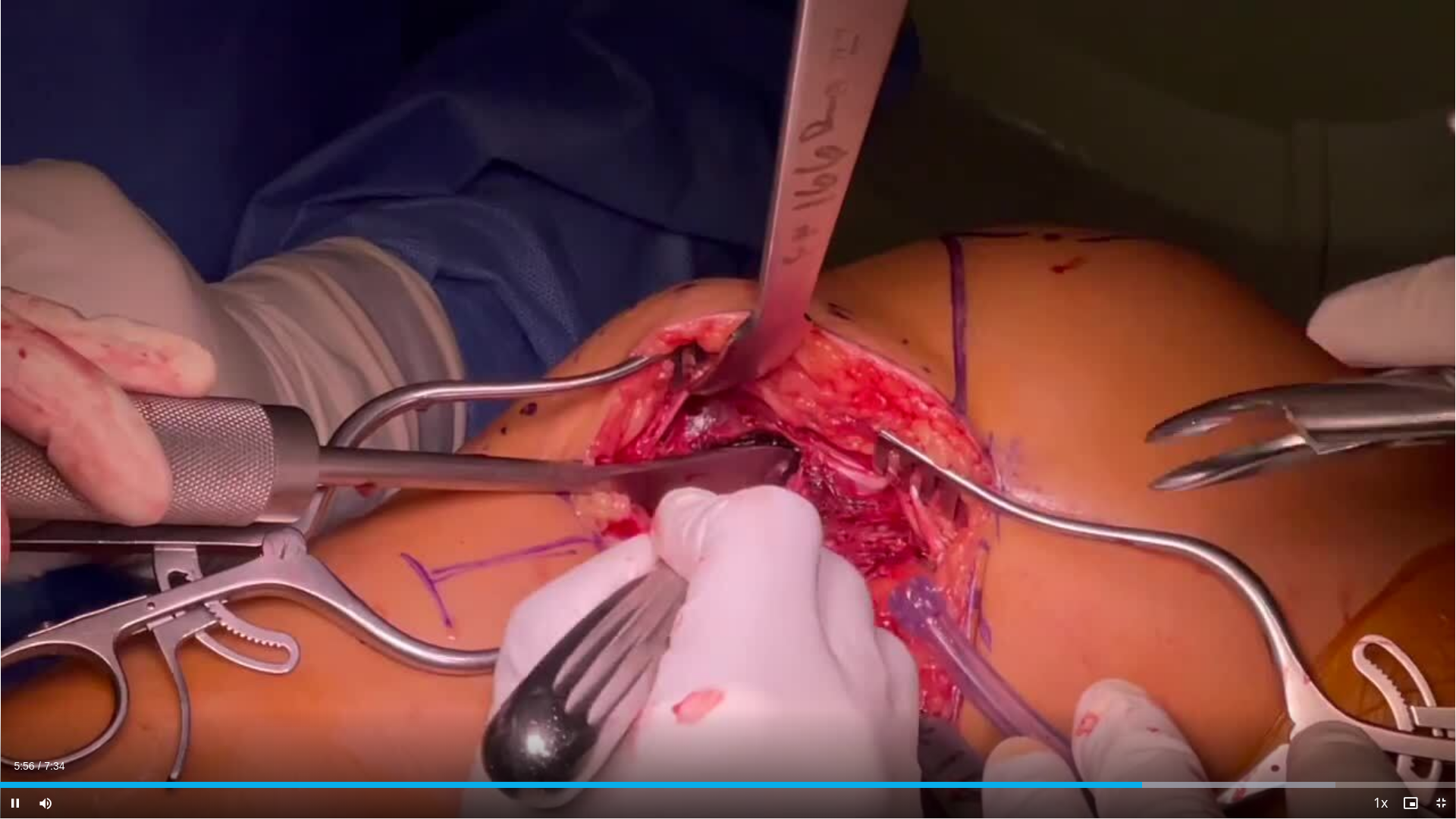
click at [1444, 739] on span "Video Player" at bounding box center [1440, 803] width 30 height 31
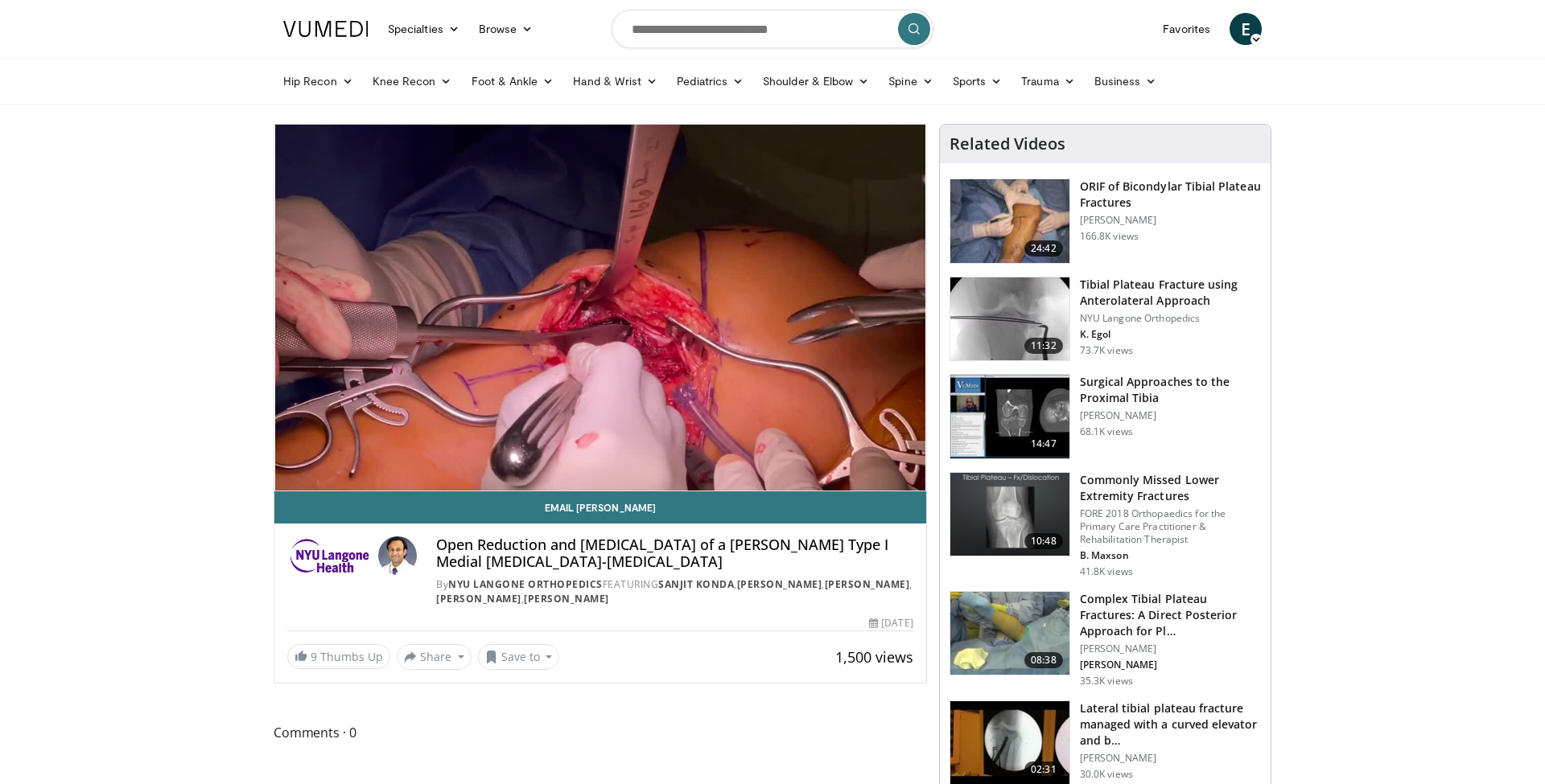
click at [1108, 199] on h3 "ORIF of Bicondylar Tibial Plateau Fractures" at bounding box center [1171, 194] width 181 height 32
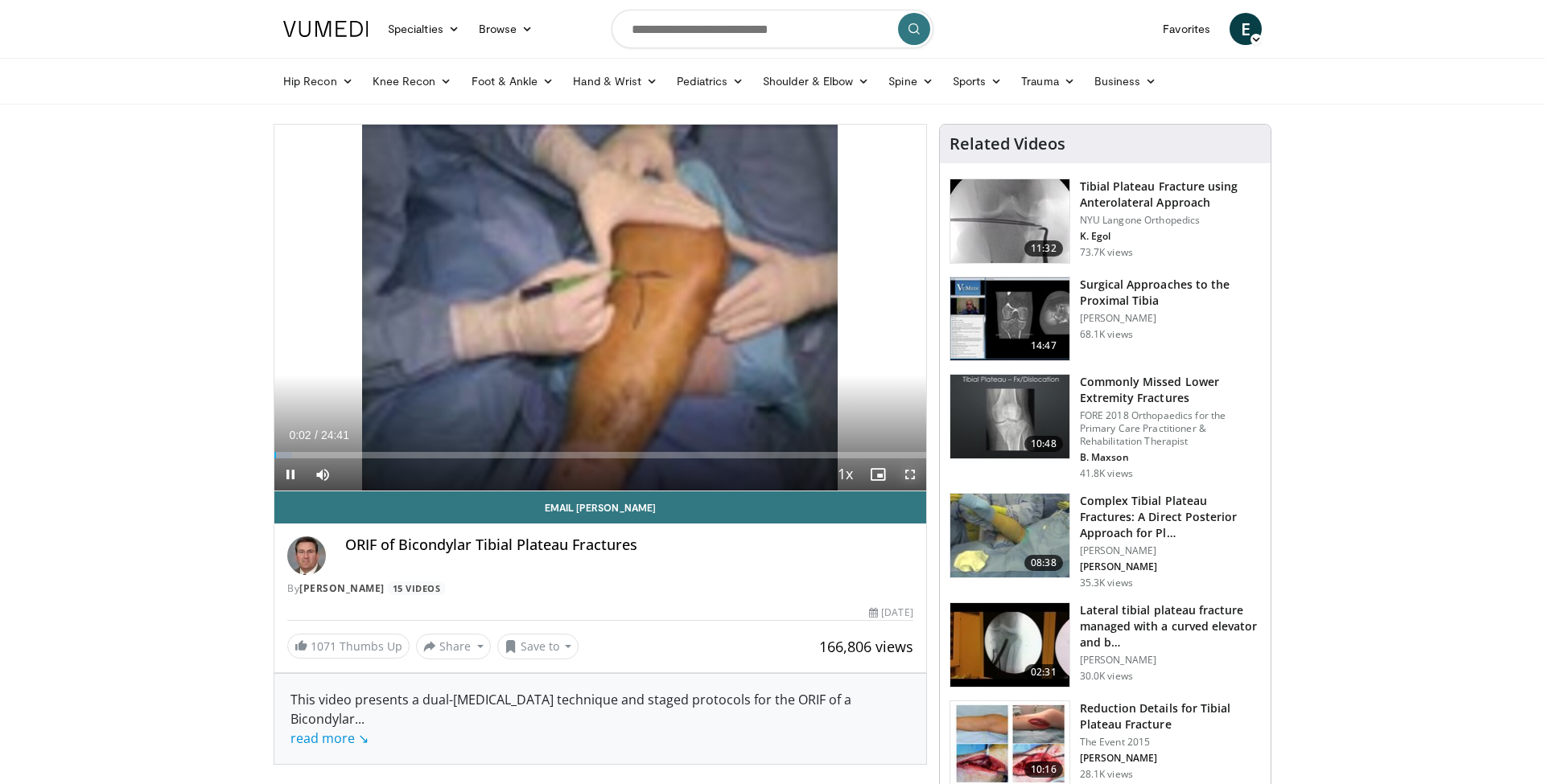
click at [912, 475] on span "Video Player" at bounding box center [910, 474] width 32 height 32
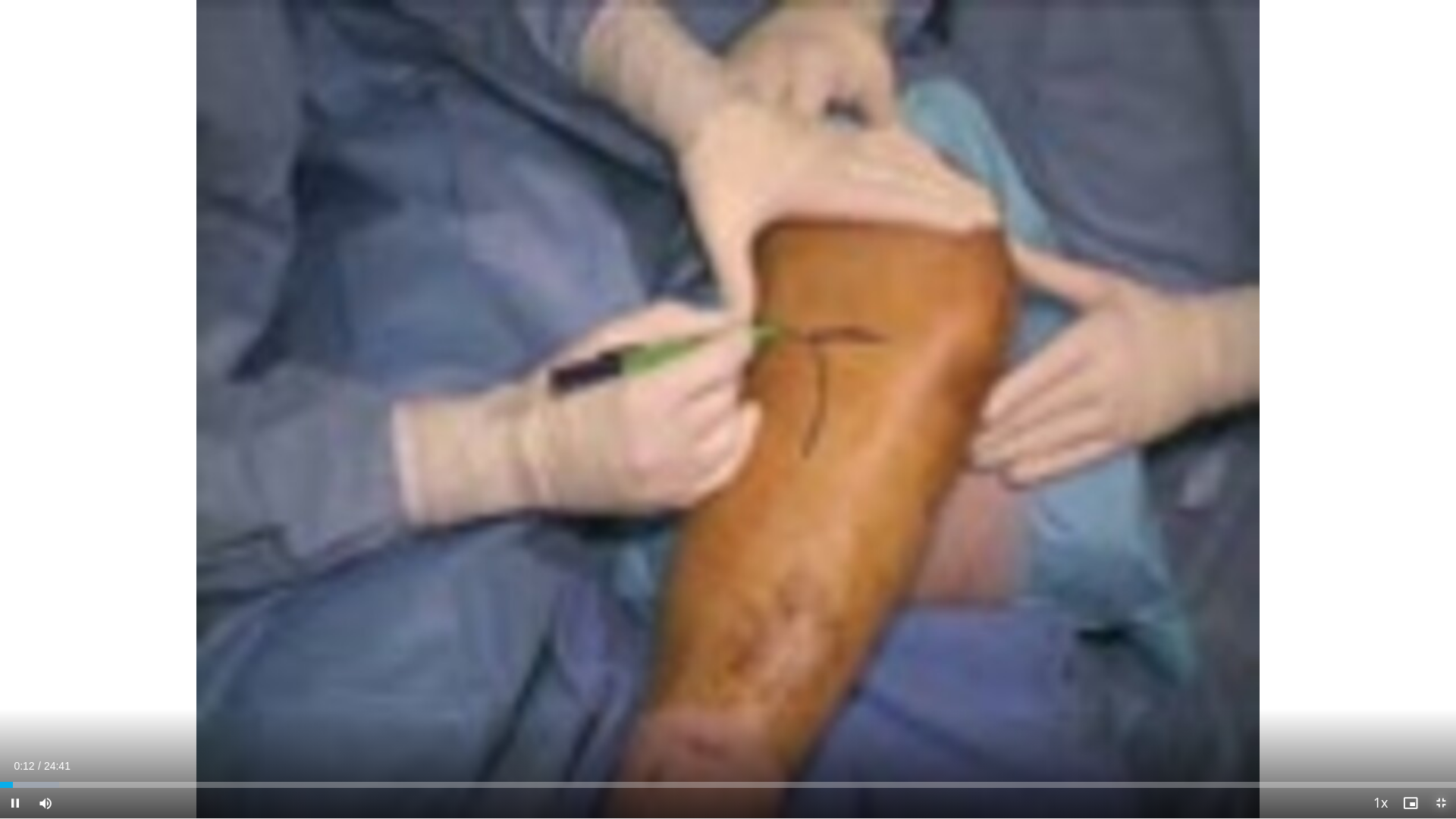
click at [1441, 739] on span "Video Player" at bounding box center [1440, 803] width 30 height 31
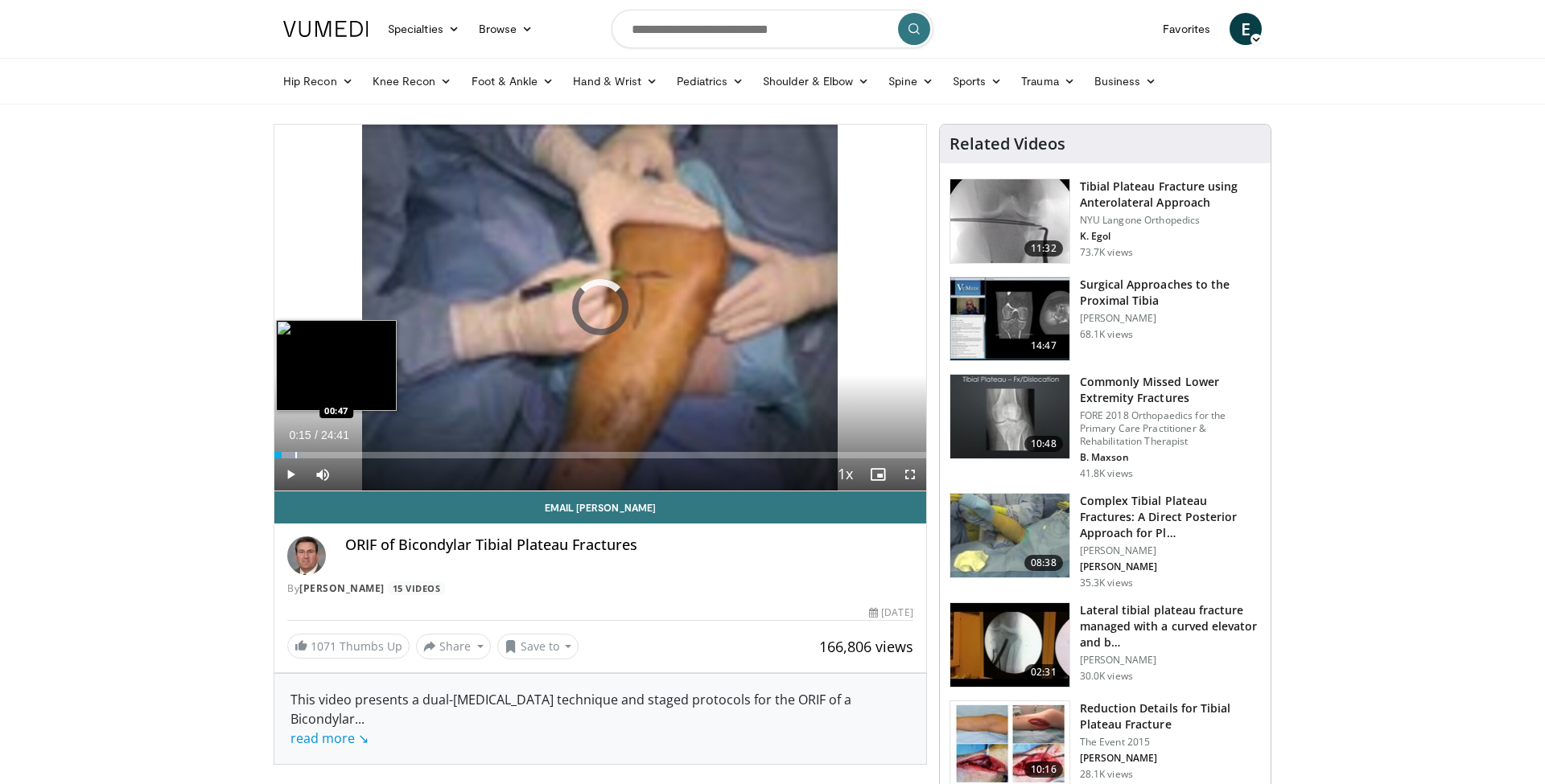
click at [294, 450] on div "Loaded : 4.05% 00:15 00:47" at bounding box center [600, 451] width 652 height 16
click at [288, 452] on div "Progress Bar" at bounding box center [289, 455] width 2 height 7
click at [297, 453] on div "Progress Bar" at bounding box center [298, 455] width 2 height 7
click at [303, 454] on div "Progress Bar" at bounding box center [304, 455] width 2 height 7
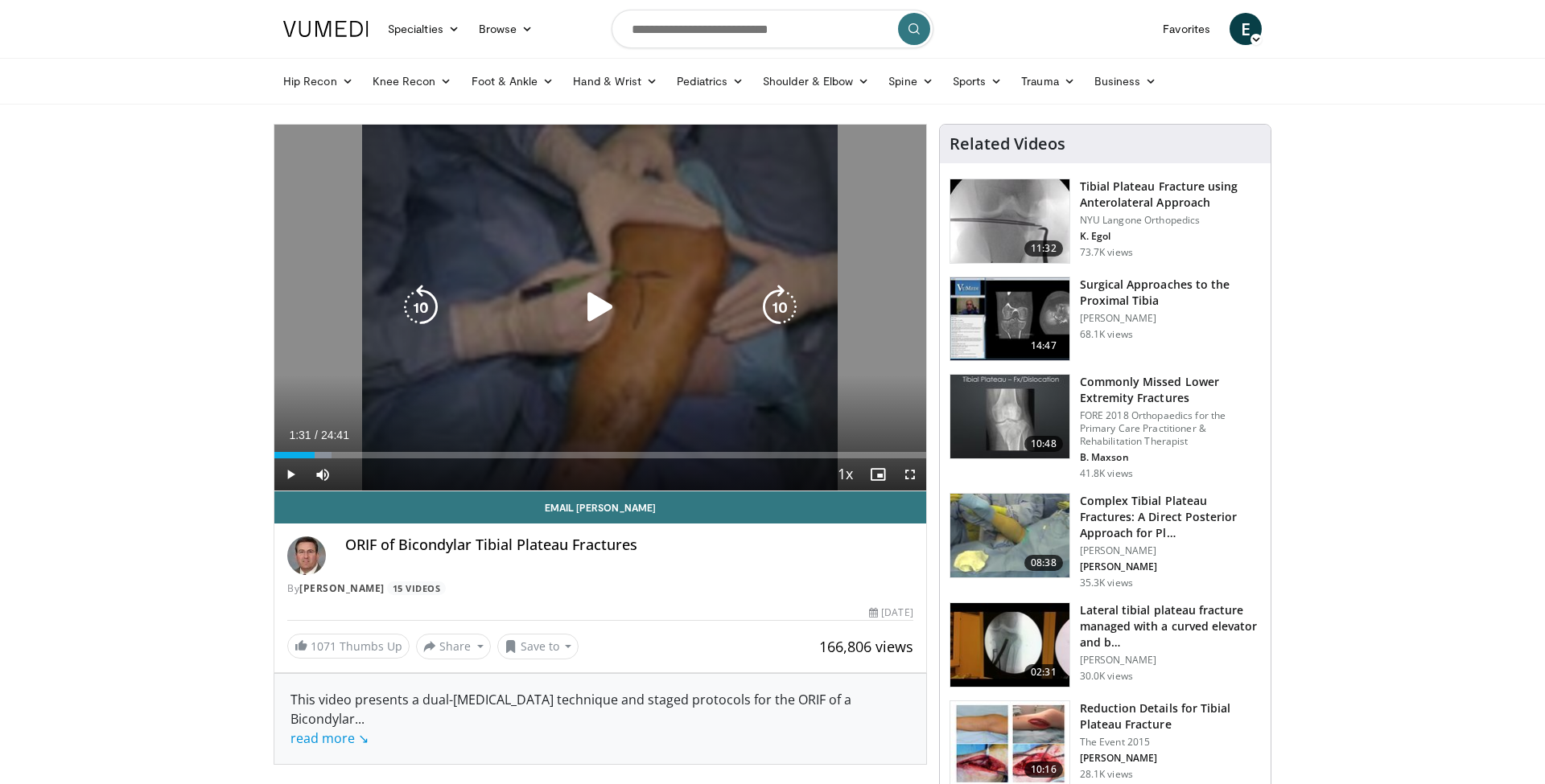
click at [314, 455] on div "Loaded : 8.76% 01:31 01:05" at bounding box center [600, 455] width 652 height 7
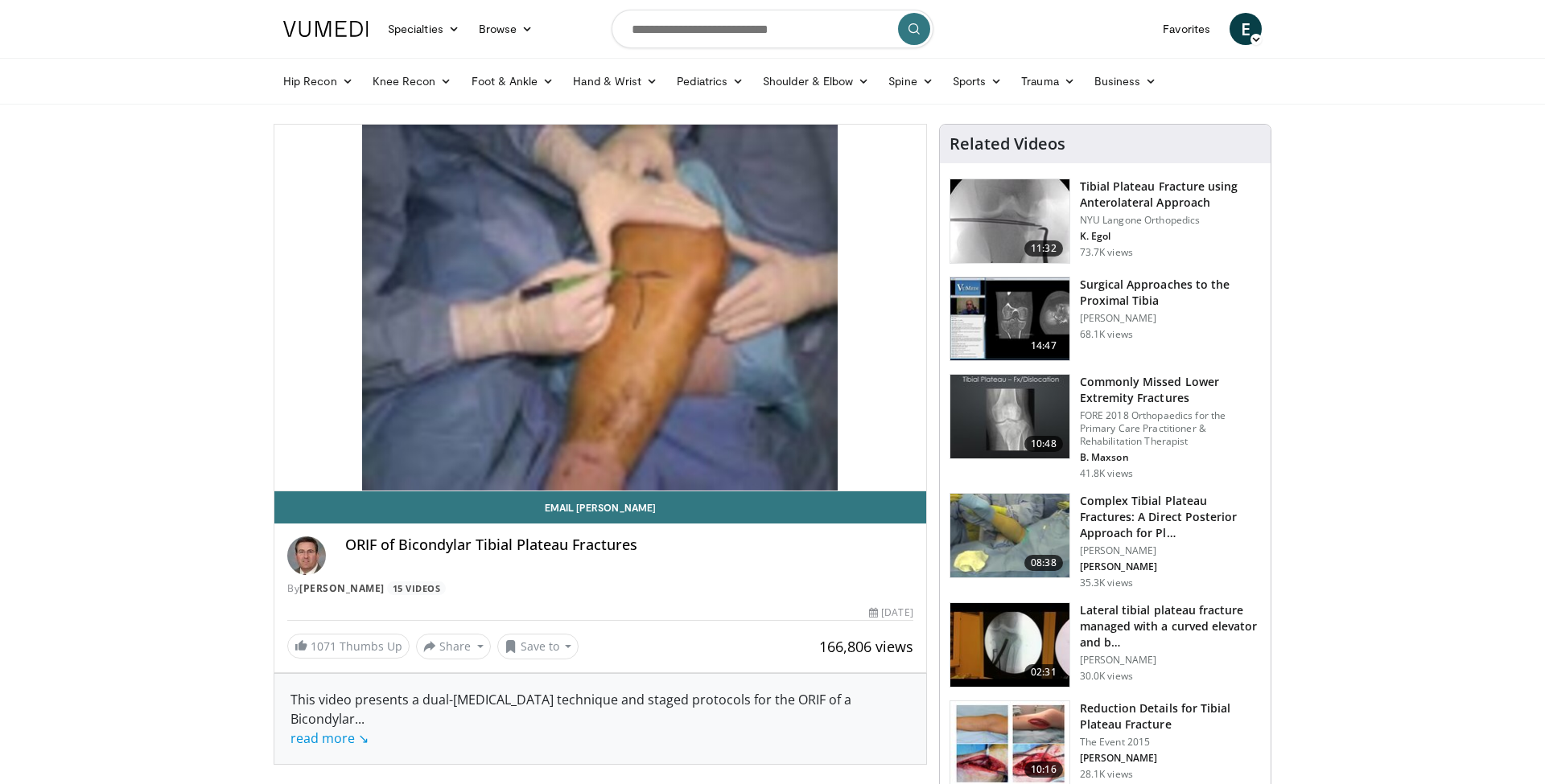
click at [320, 455] on div "10 seconds Tap to unmute" at bounding box center [600, 307] width 652 height 366
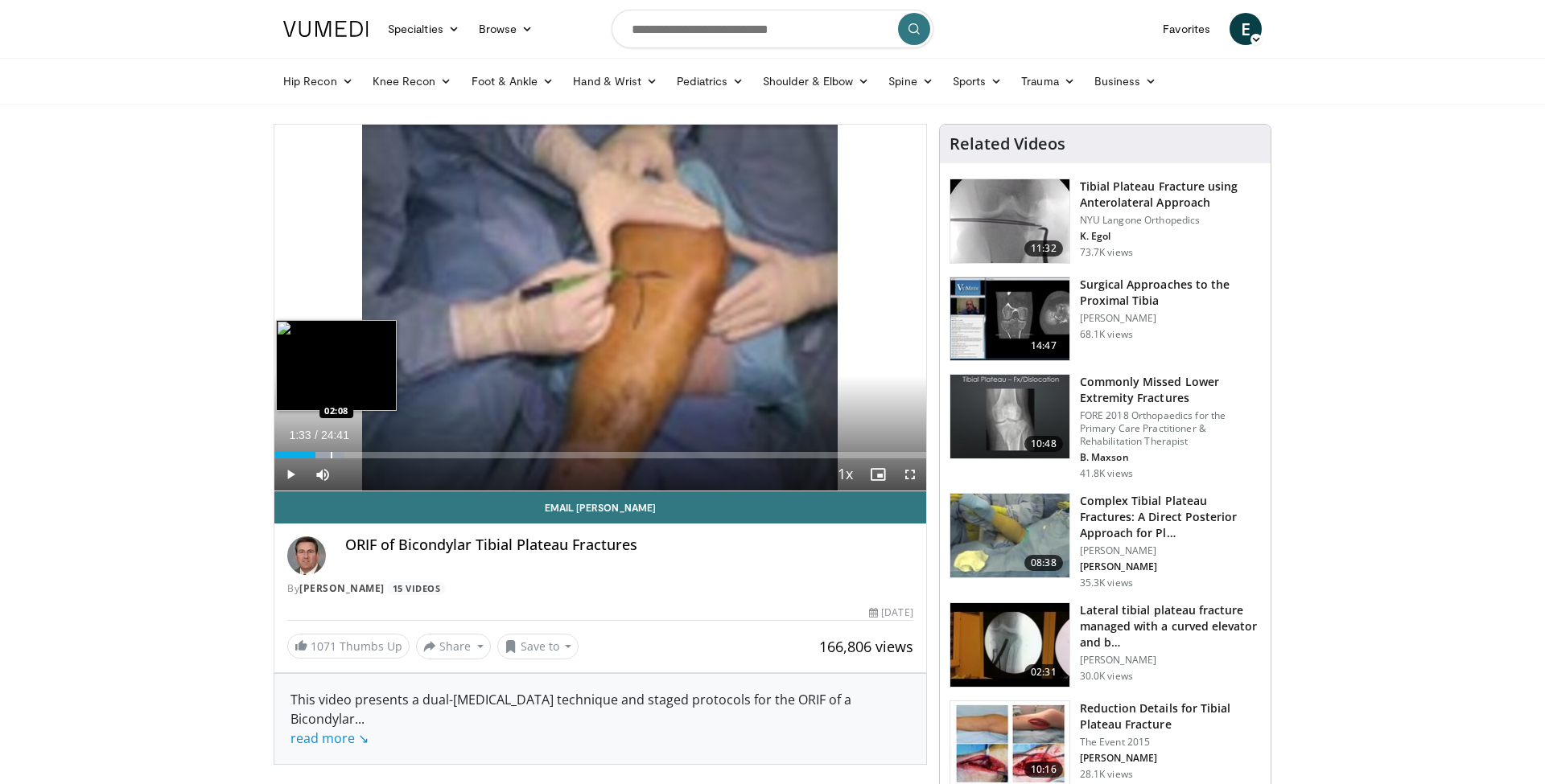
click at [330, 456] on div "Progress Bar" at bounding box center [331, 455] width 2 height 7
click at [342, 457] on div "Progress Bar" at bounding box center [343, 455] width 2 height 7
click at [347, 457] on div "Progress Bar" at bounding box center [348, 455] width 2 height 7
click at [354, 457] on div "Progress Bar" at bounding box center [355, 455] width 2 height 7
click at [362, 457] on div "Progress Bar" at bounding box center [363, 455] width 2 height 7
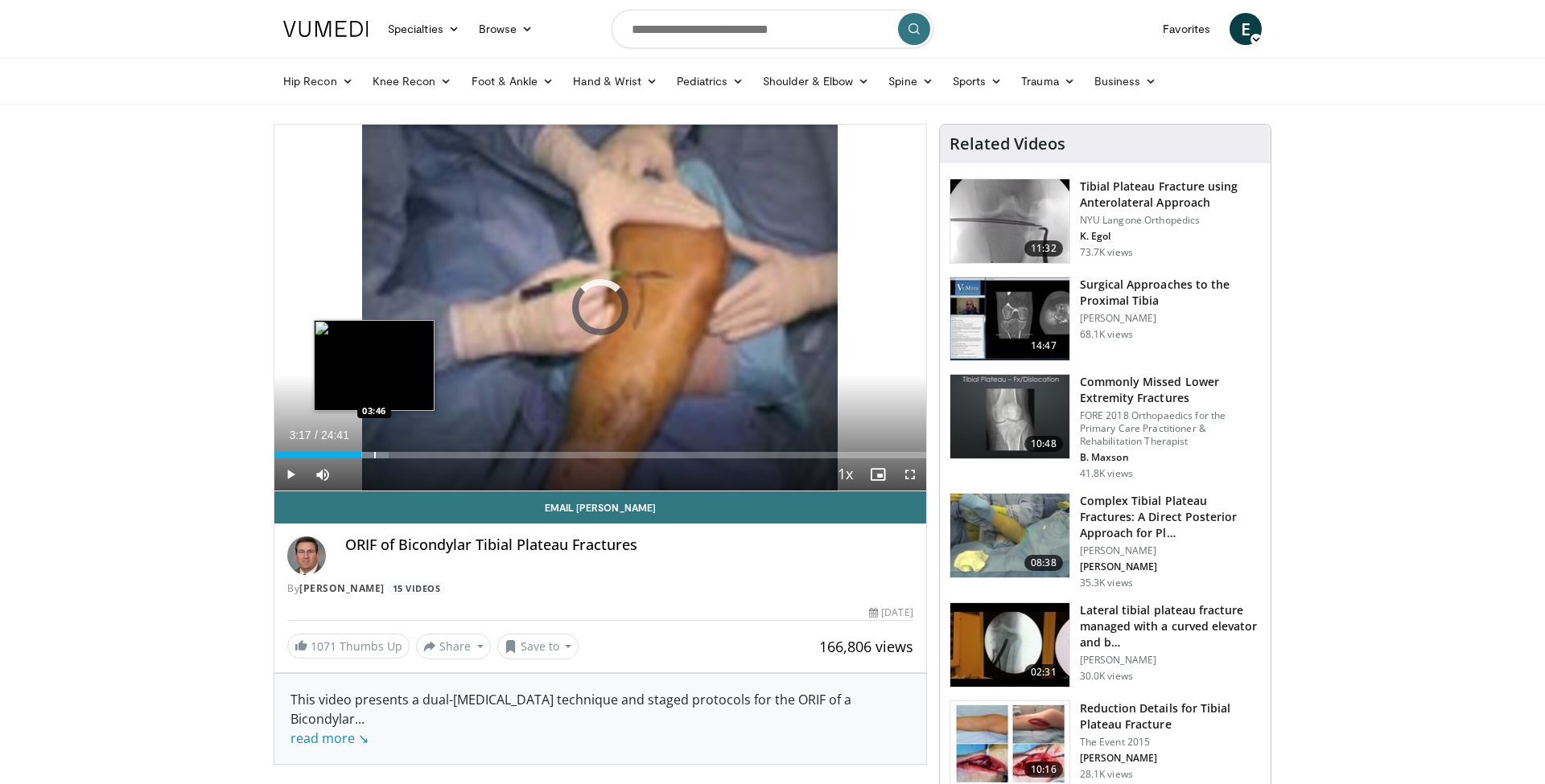
click at [374, 454] on div "Progress Bar" at bounding box center [375, 455] width 2 height 7
click at [379, 454] on div "Progress Bar" at bounding box center [380, 455] width 2 height 7
click at [392, 454] on div "Progress Bar" at bounding box center [393, 455] width 2 height 7
click at [398, 454] on div "Progress Bar" at bounding box center [398, 455] width 2 height 7
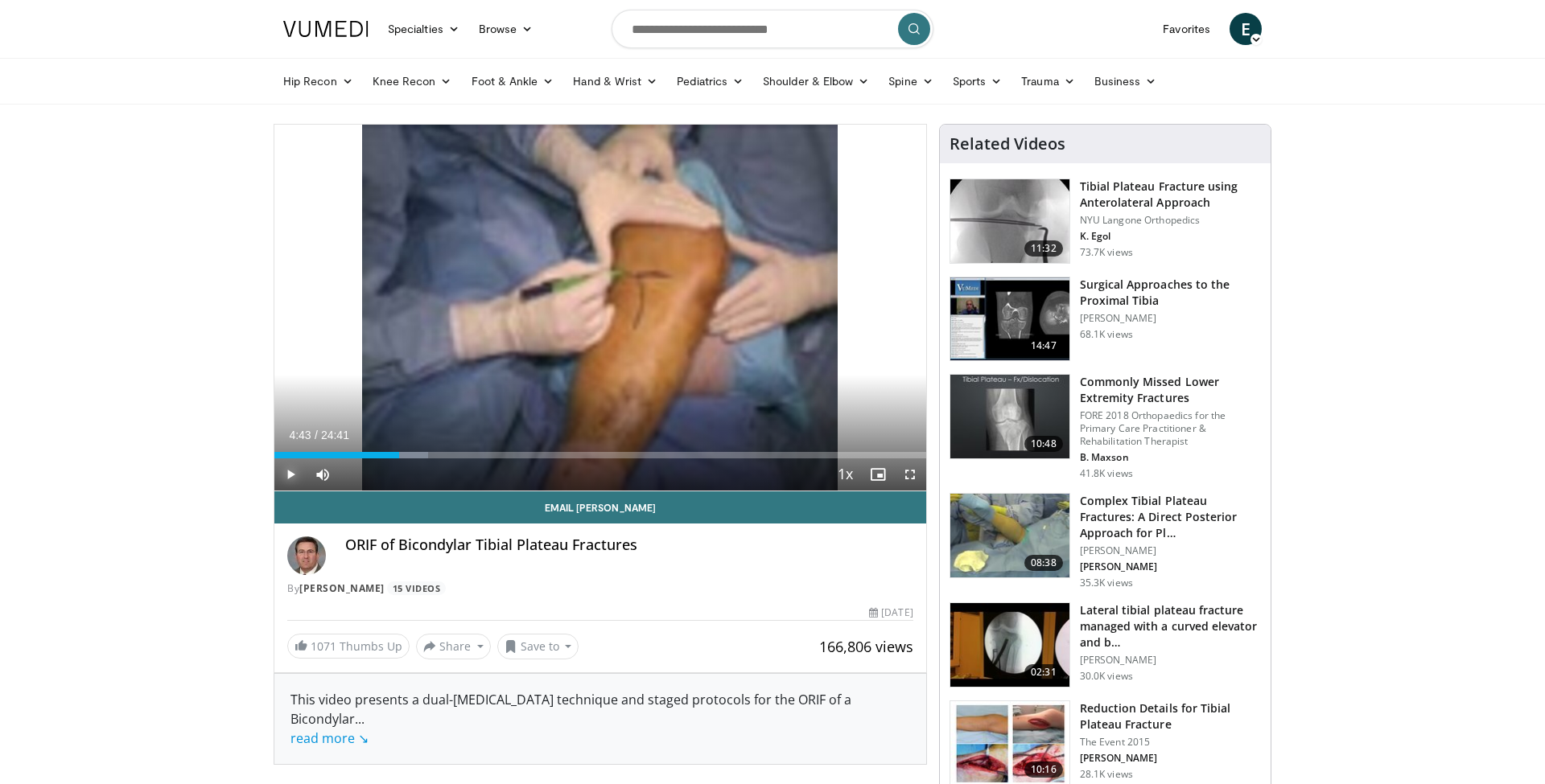
click at [286, 469] on span "Video Player" at bounding box center [290, 474] width 32 height 32
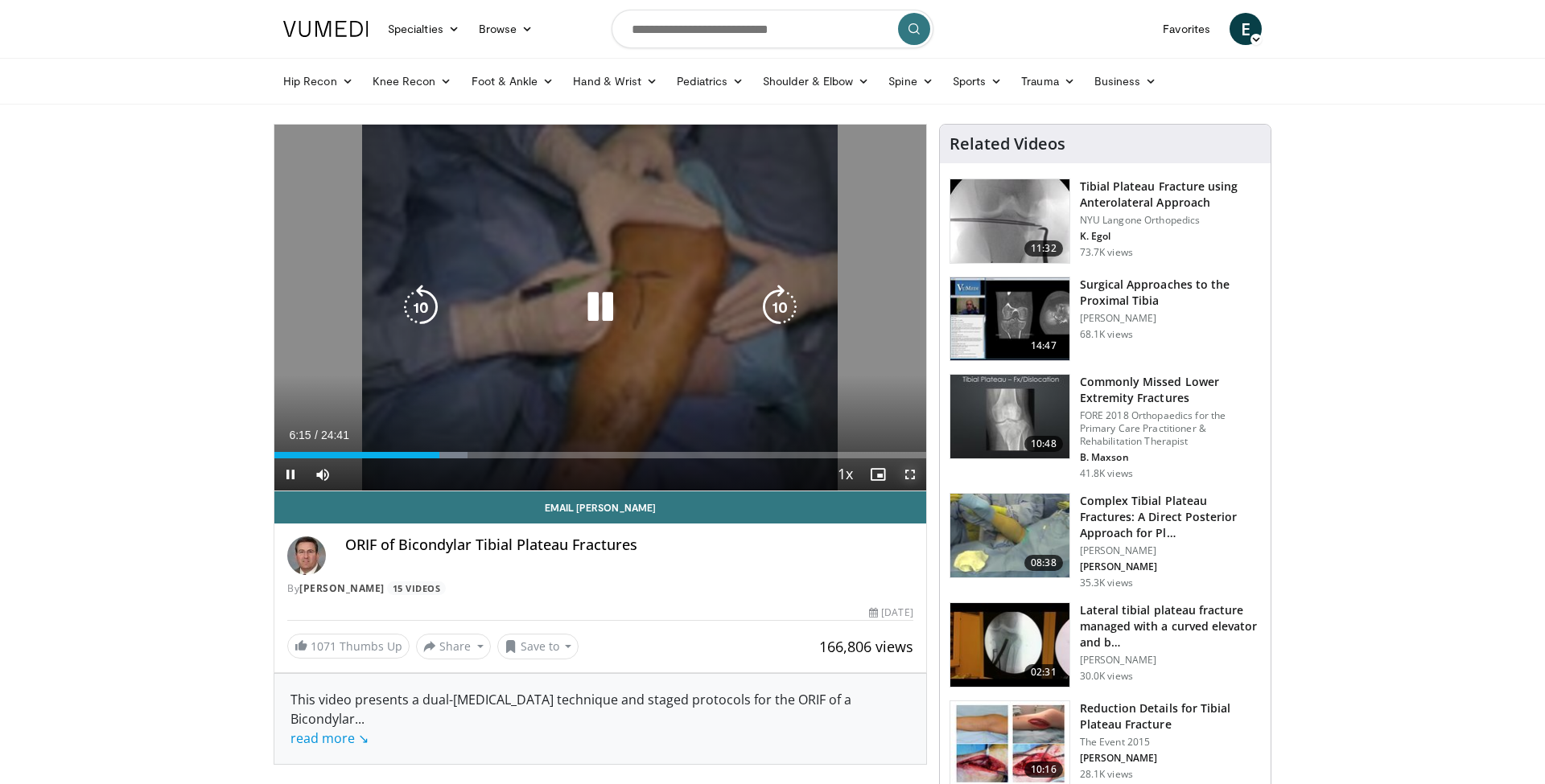
click at [911, 468] on span "Video Player" at bounding box center [910, 474] width 32 height 32
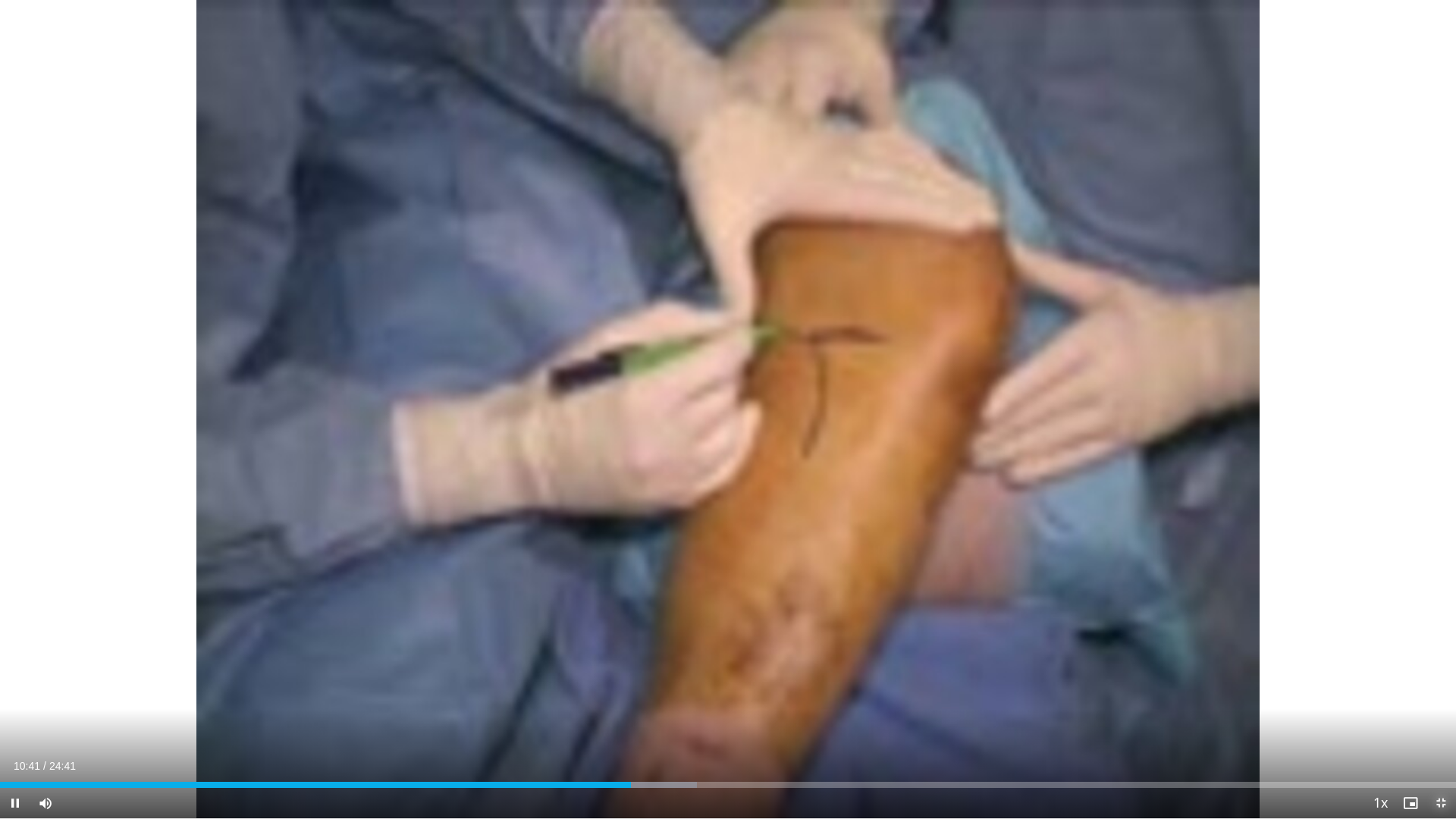
click at [1433, 739] on span "Video Player" at bounding box center [1440, 803] width 30 height 31
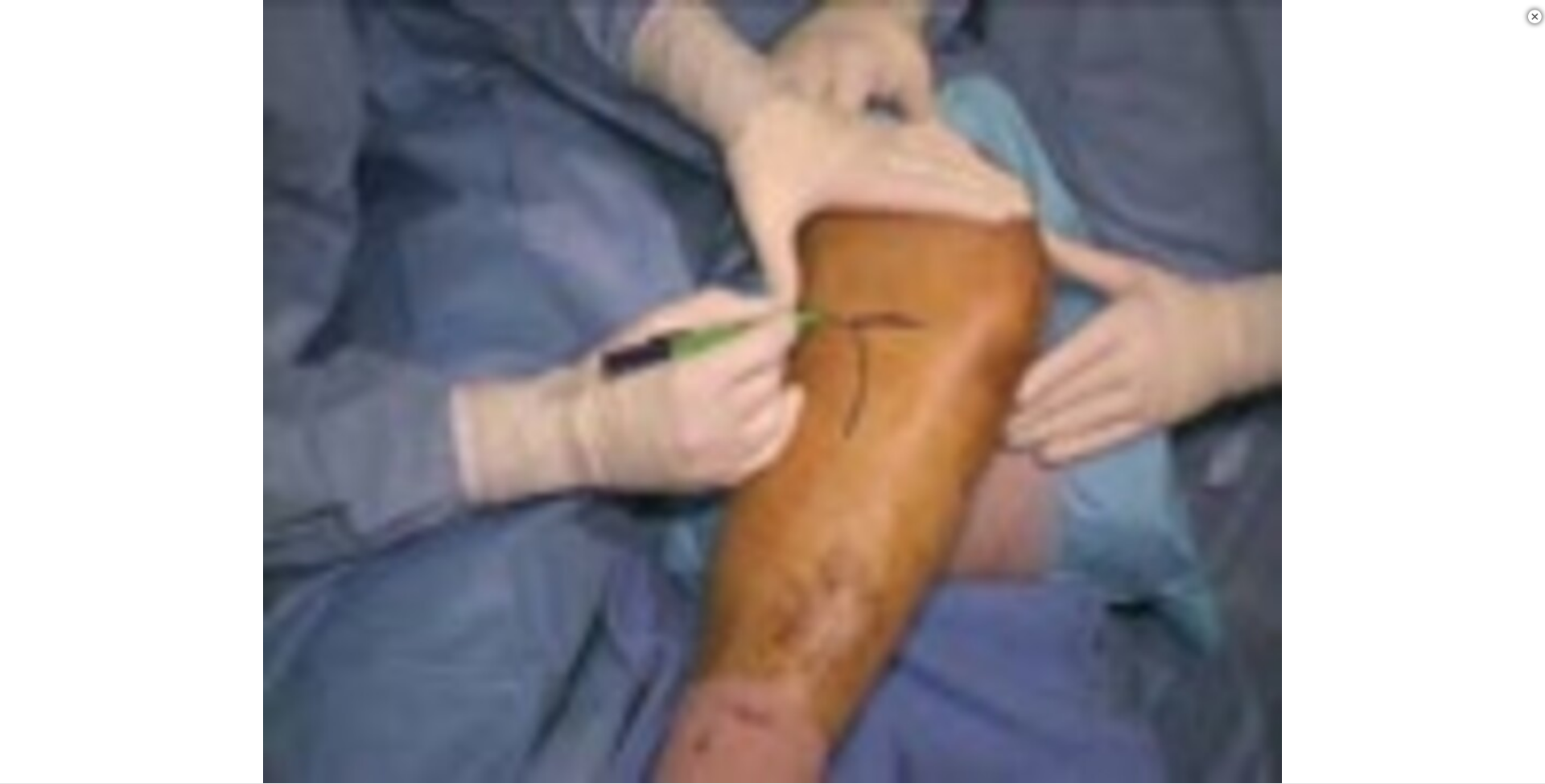
scroll to position [212, 0]
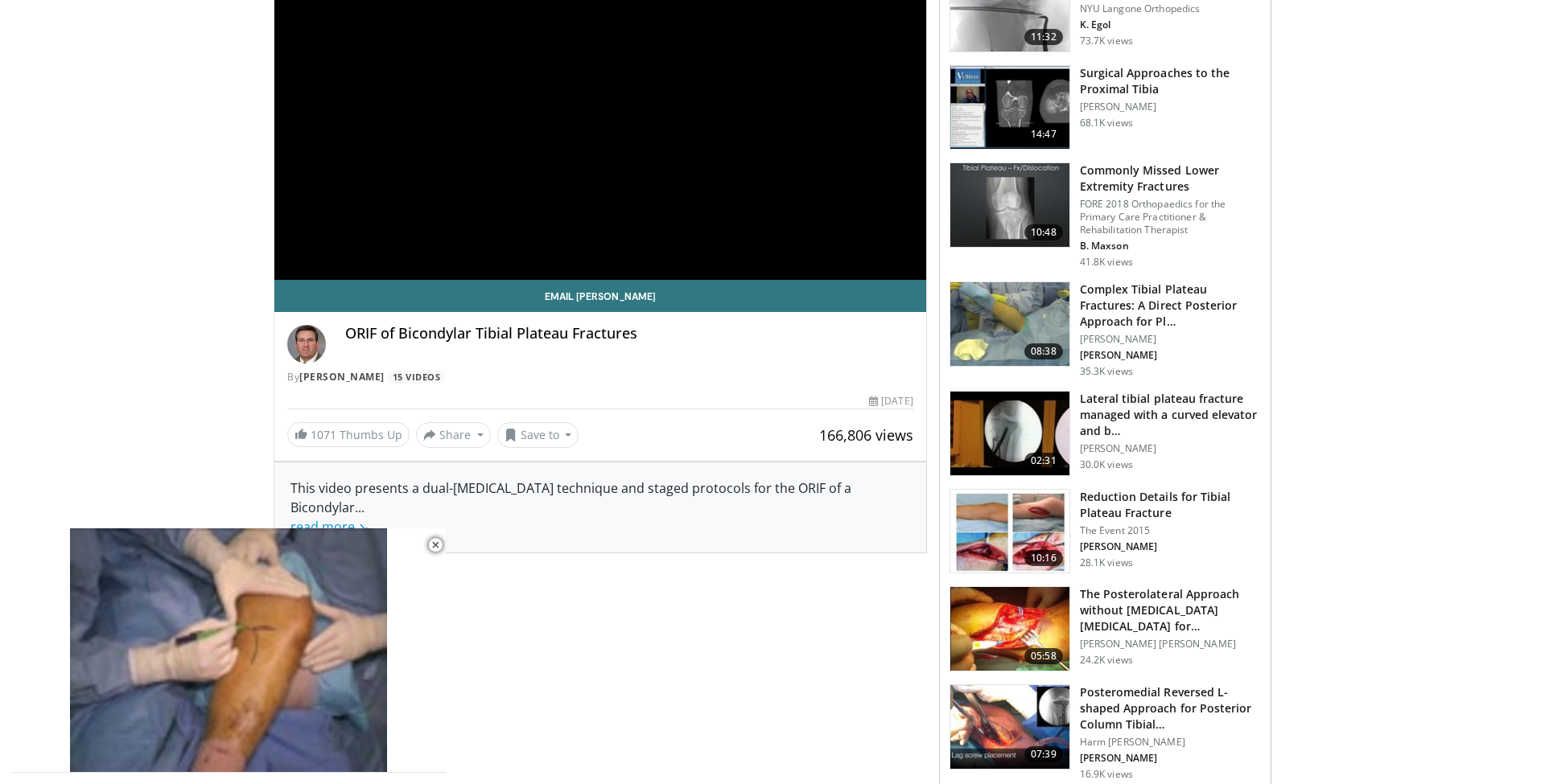
click at [1188, 492] on h3 "Reduction Details for Tibial Plateau Fracture" at bounding box center [1171, 505] width 181 height 32
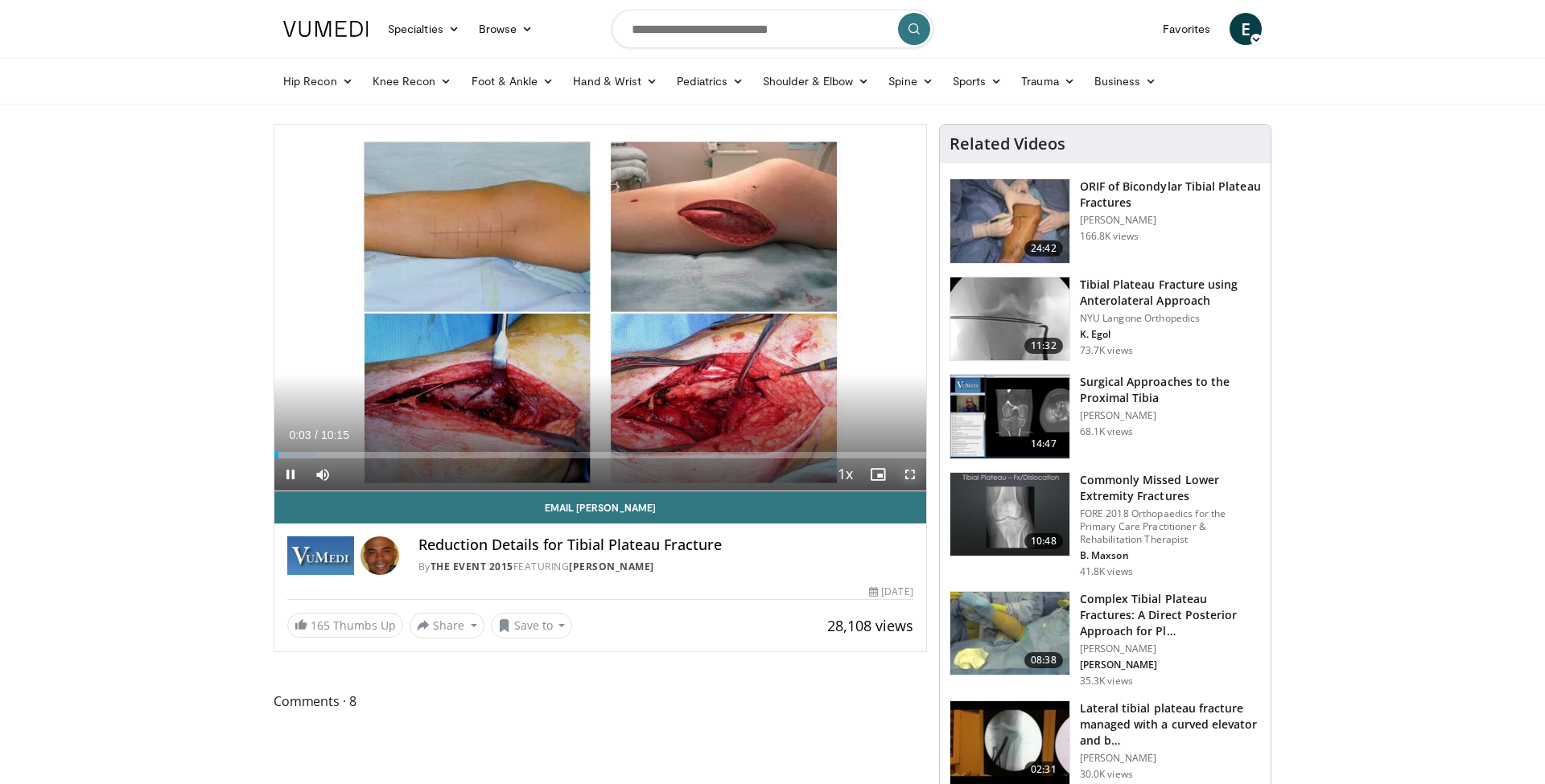
click at [910, 471] on span "Video Player" at bounding box center [910, 474] width 32 height 32
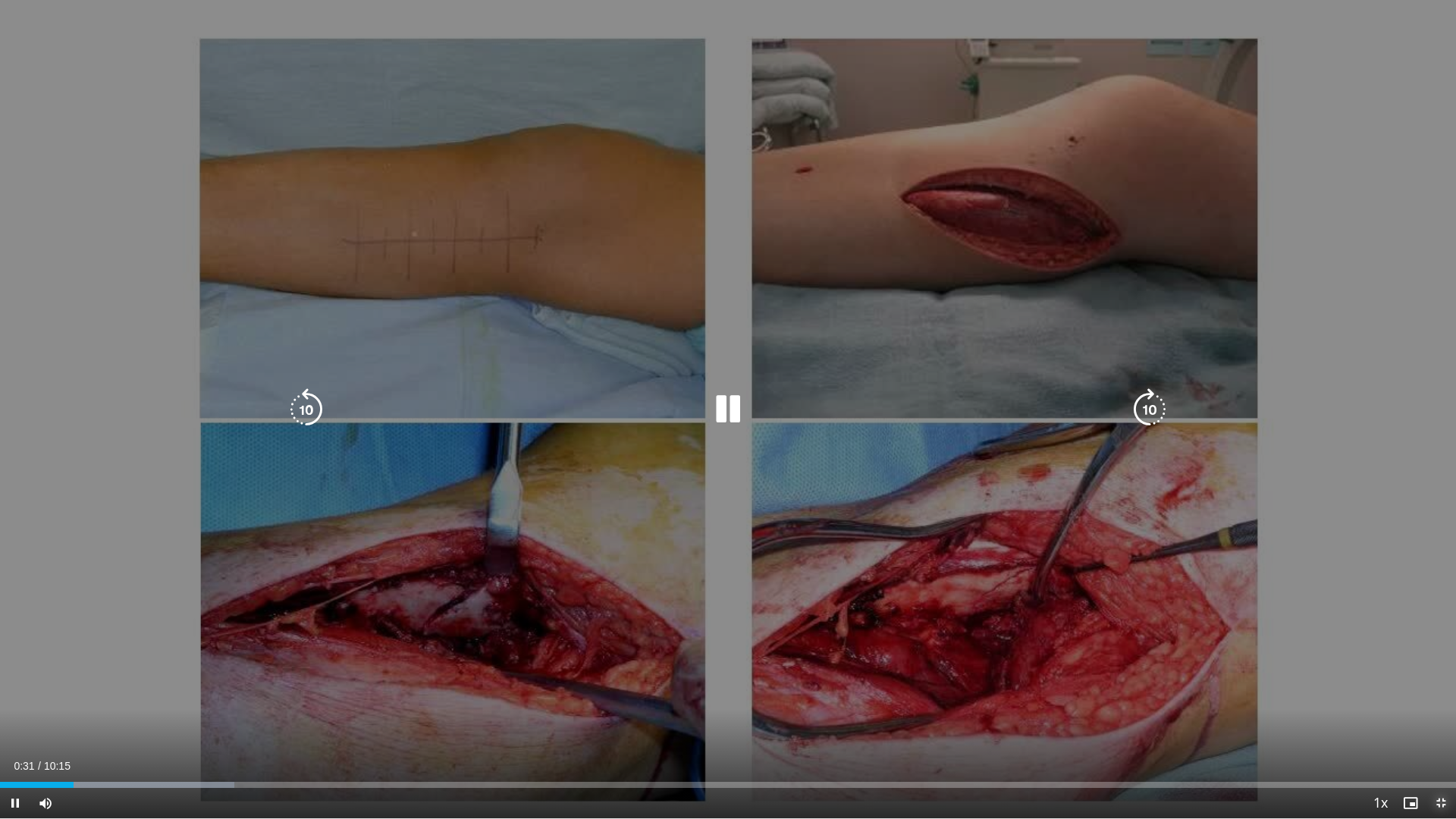
click at [1443, 739] on span "Video Player" at bounding box center [1440, 803] width 30 height 31
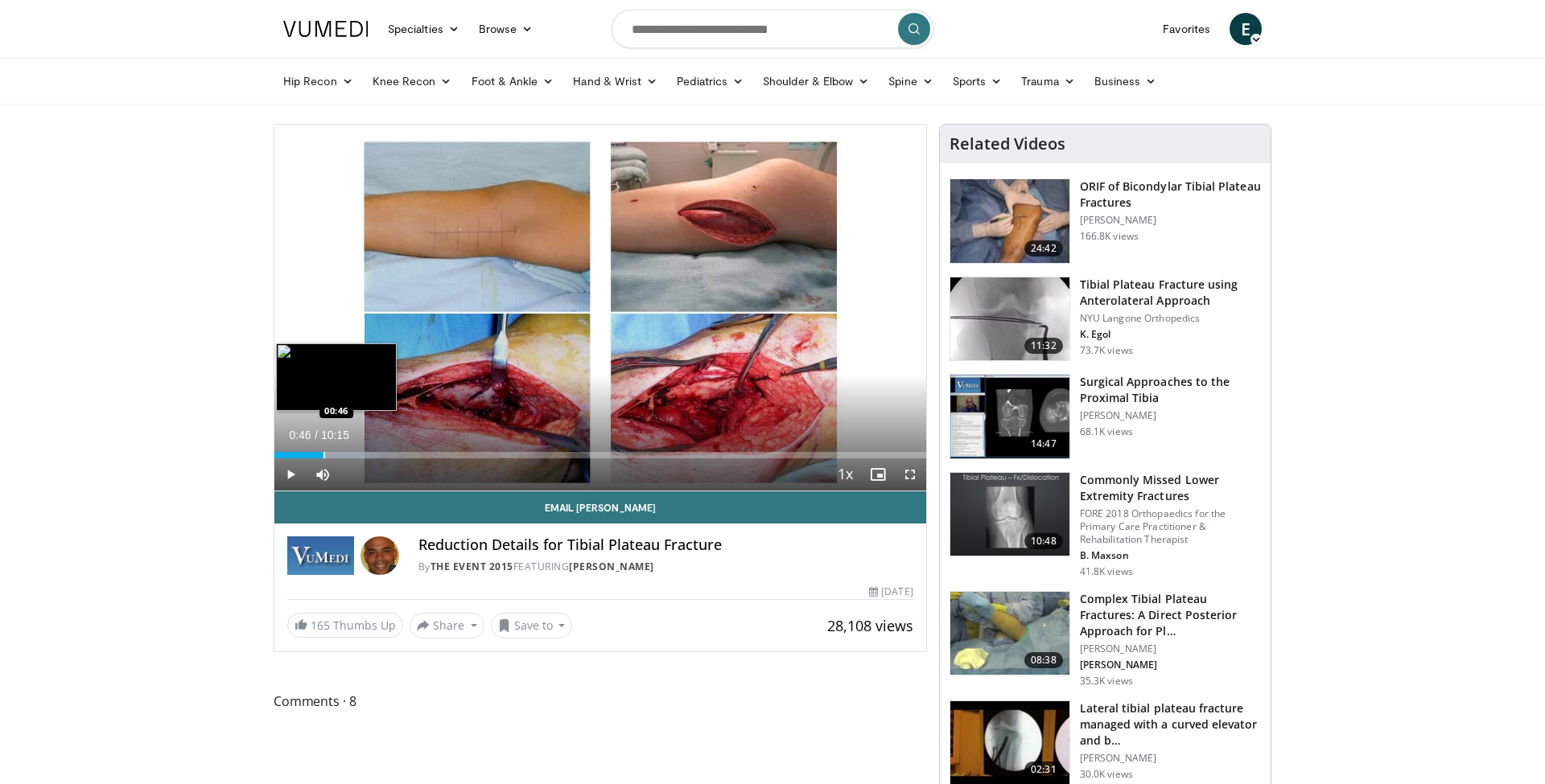
click at [324, 454] on div "Progress Bar" at bounding box center [324, 455] width 2 height 7
click at [330, 454] on div "Progress Bar" at bounding box center [331, 455] width 2 height 7
click at [336, 454] on div "Progress Bar" at bounding box center [337, 455] width 2 height 7
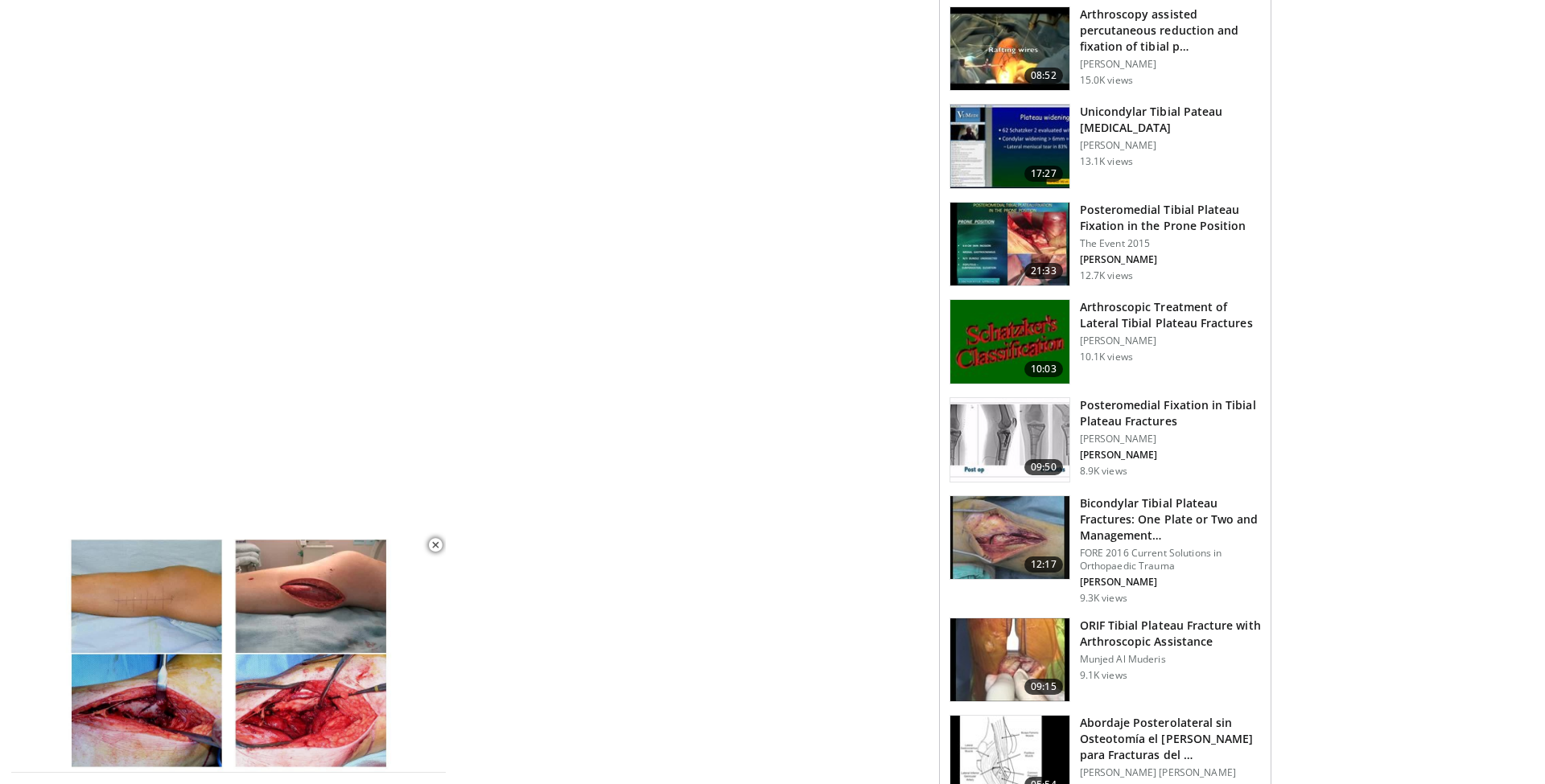
scroll to position [1101, 0]
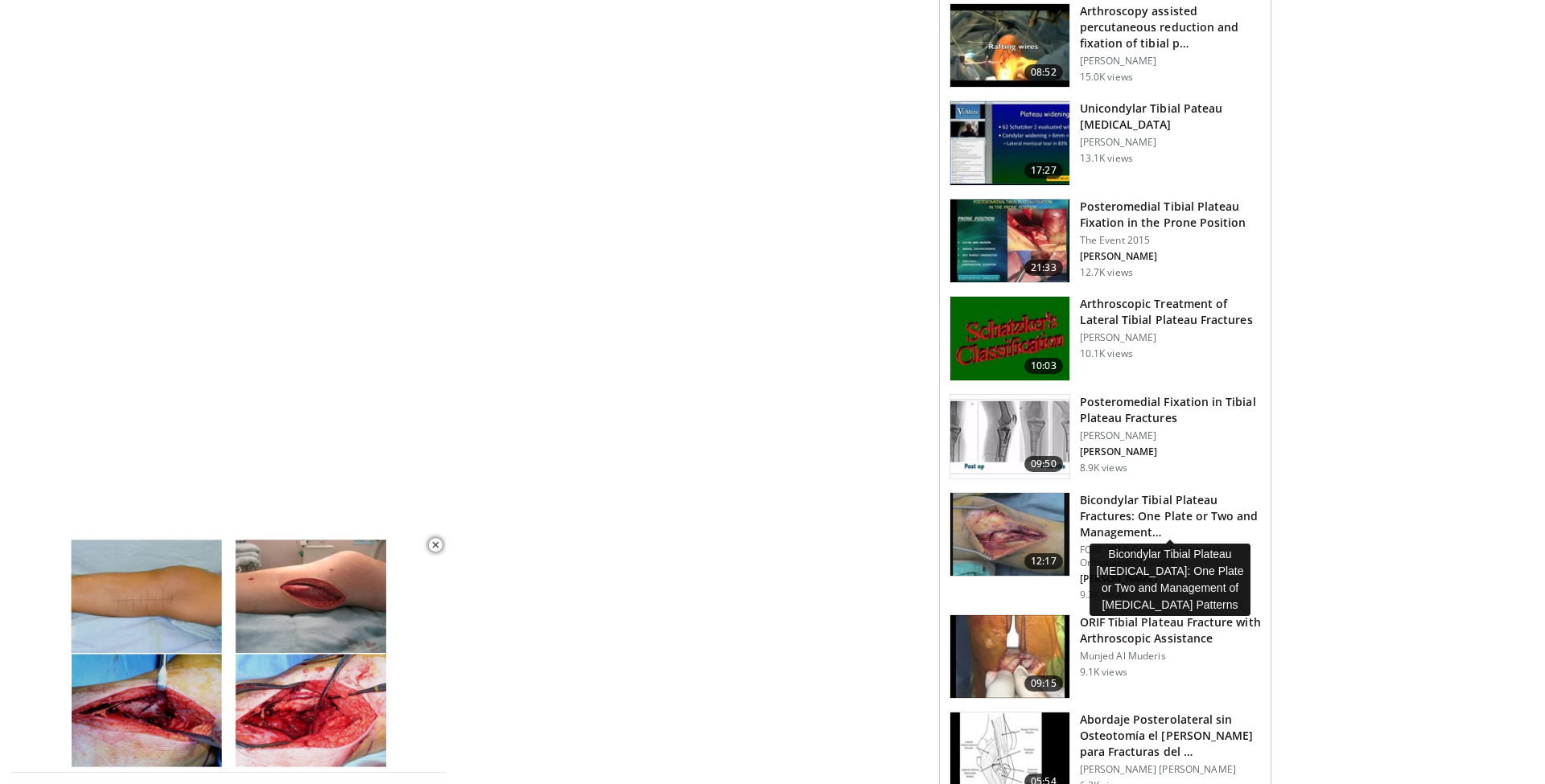
click at [1153, 497] on h3 "Bicondylar Tibial Plateau Fractures: One Plate or Two and Management…" at bounding box center [1171, 515] width 181 height 48
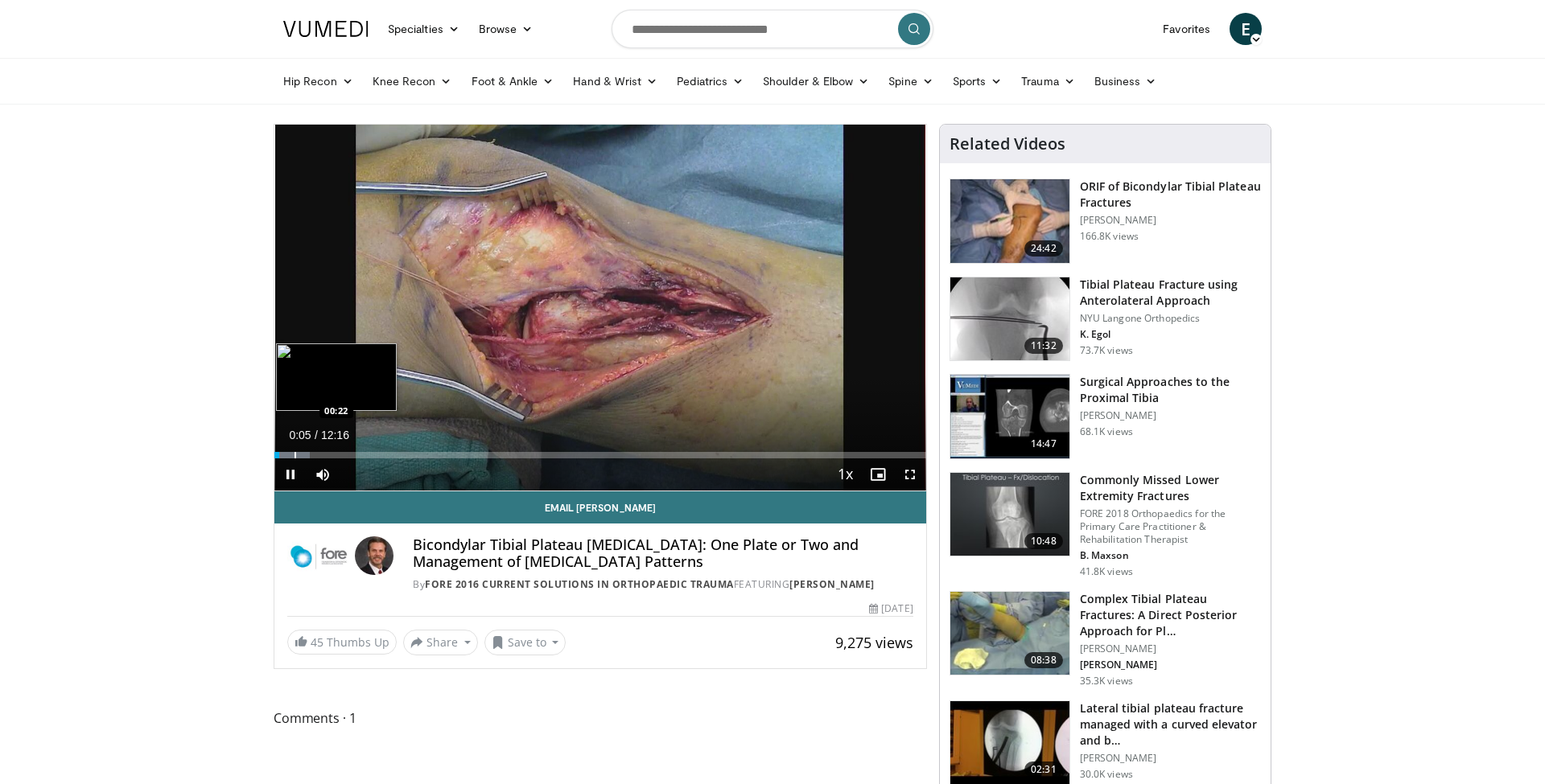
click at [294, 451] on div "Loaded : 5.44% 00:05 00:22" at bounding box center [600, 451] width 652 height 16
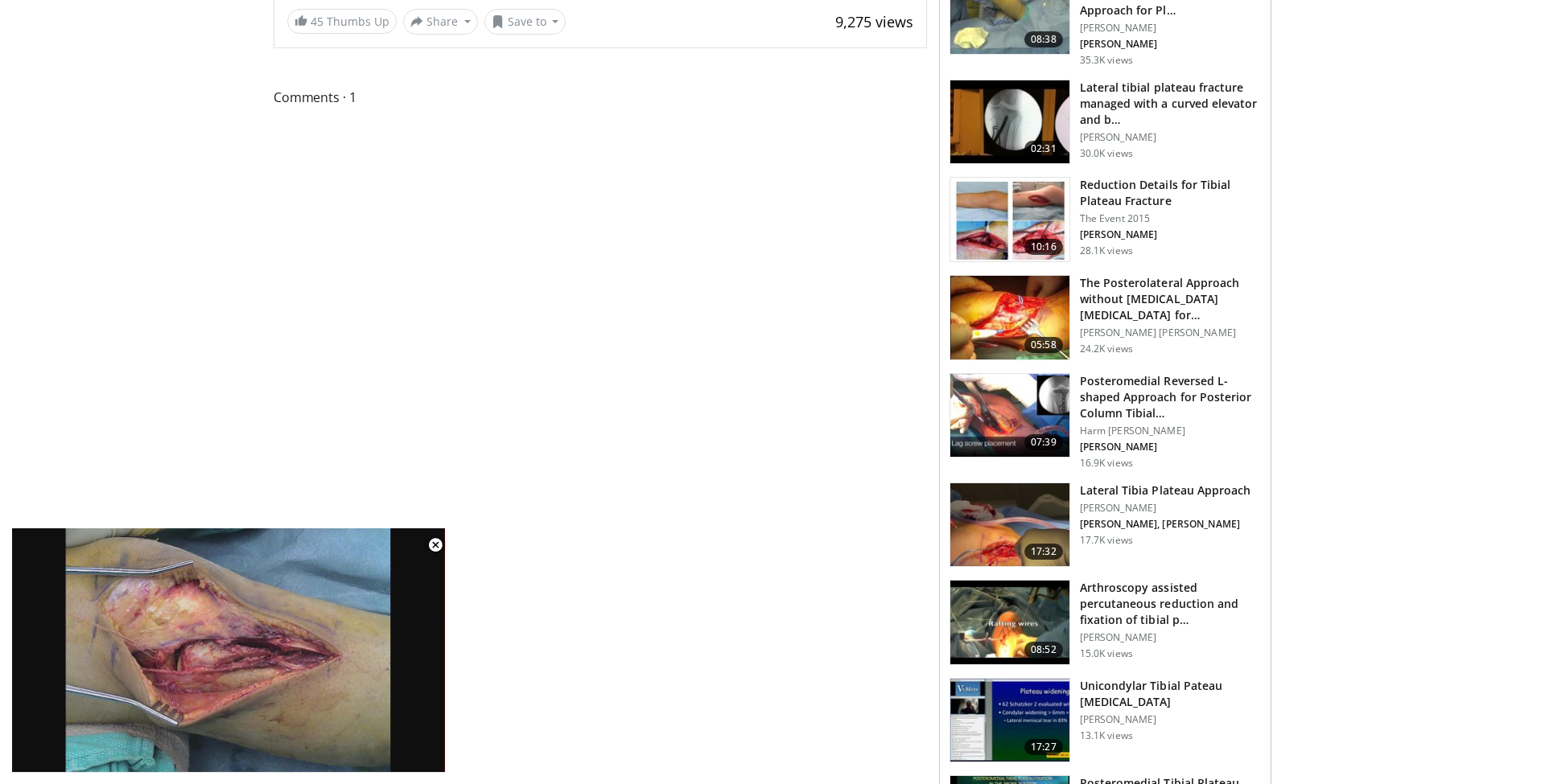
scroll to position [622, 0]
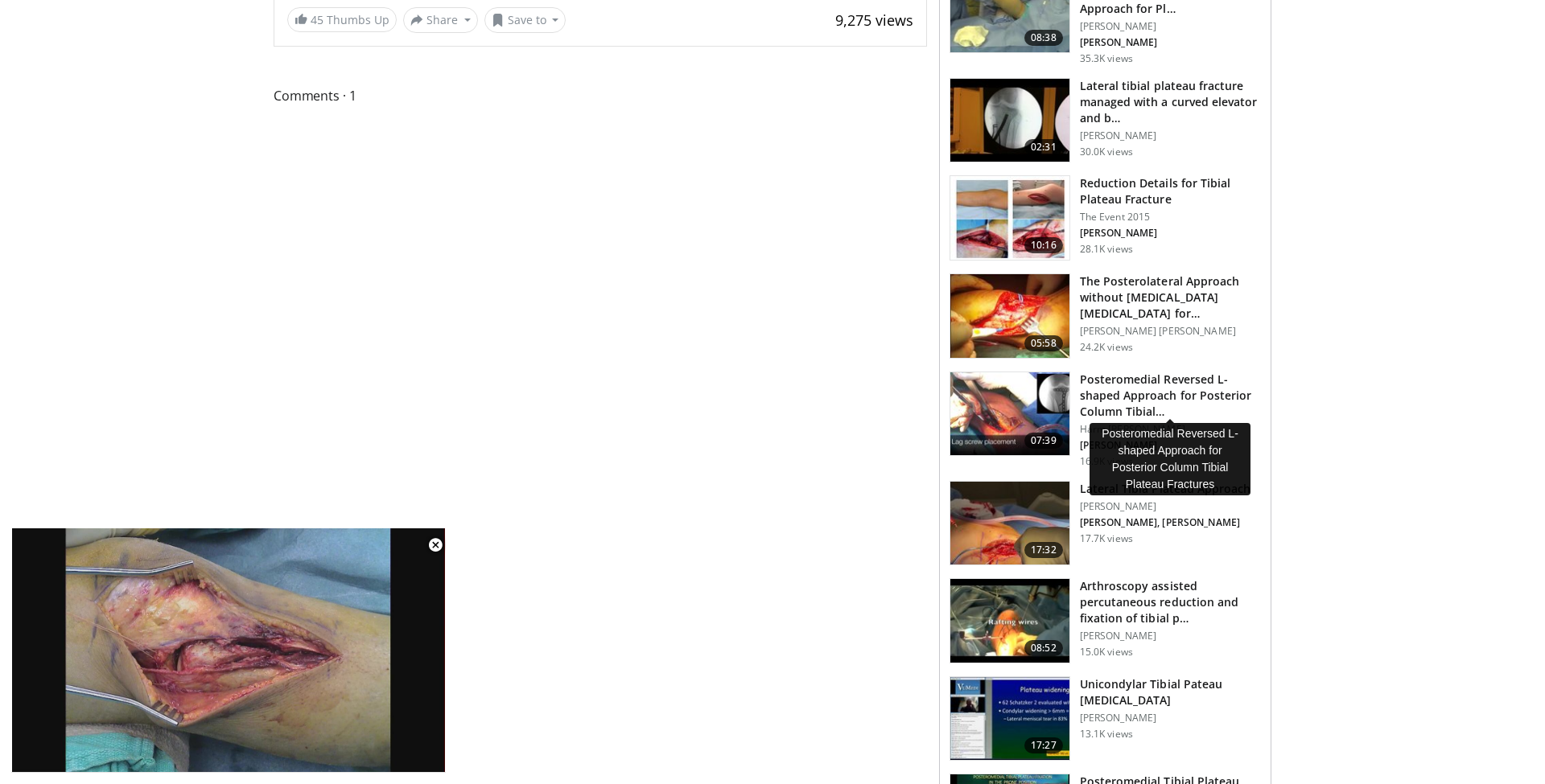
click at [1108, 379] on h3 "Posteromedial Reversed L-shaped Approach for Posterior Column Tibial…" at bounding box center [1171, 395] width 181 height 48
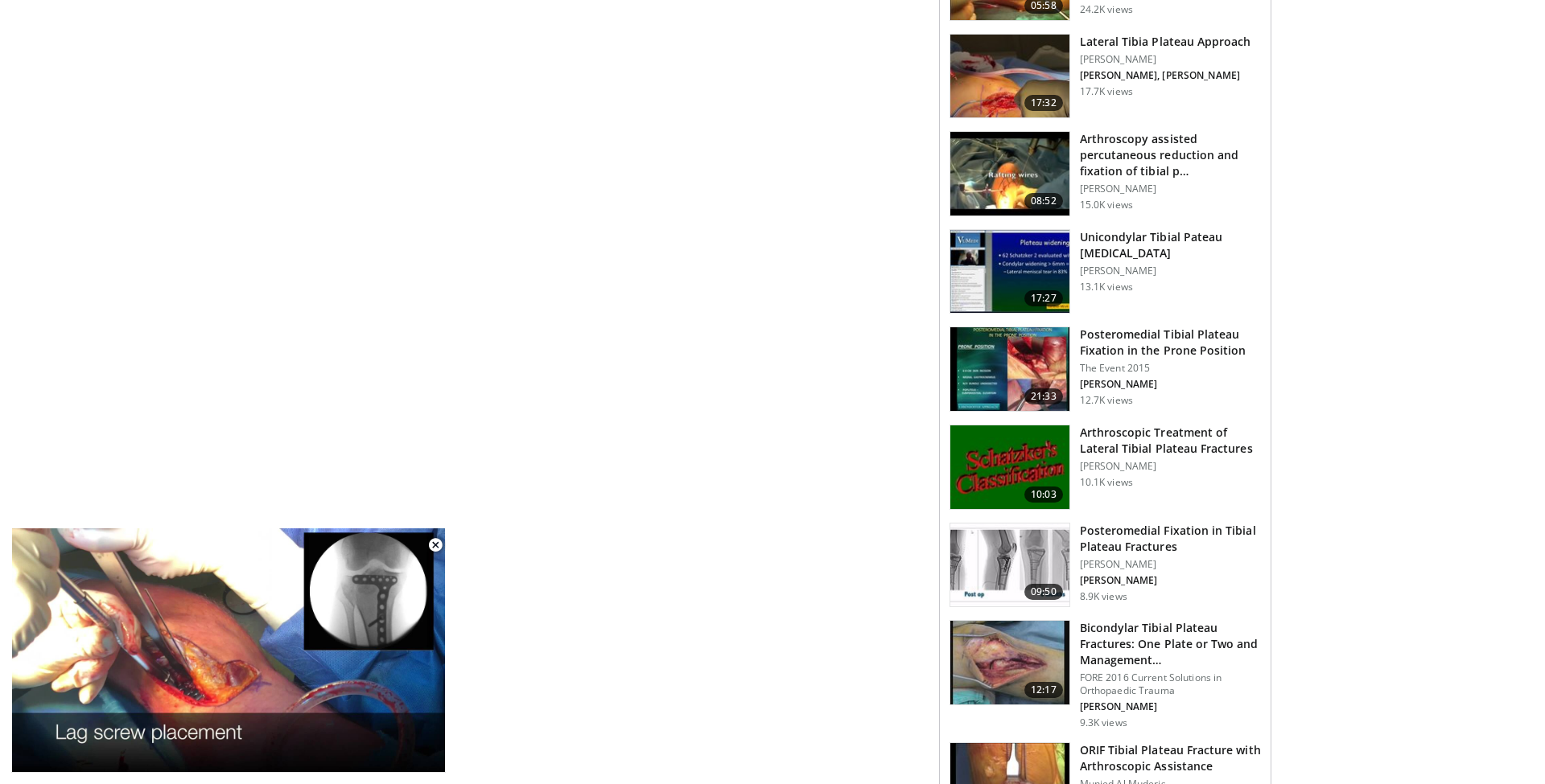
scroll to position [962, 0]
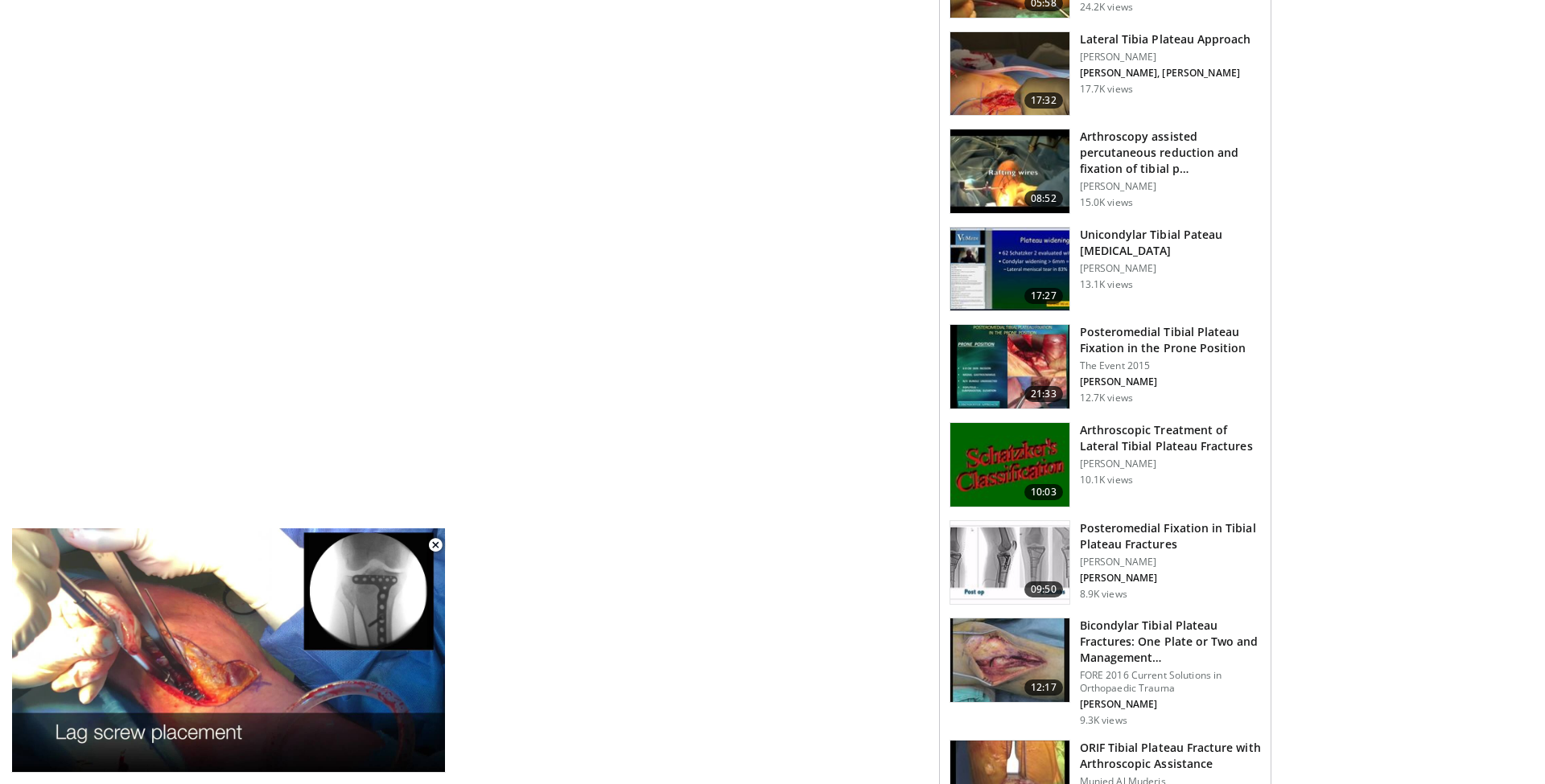
click at [1166, 535] on h3 "Posteromedial Fixation in Tibial Plateau Fractures" at bounding box center [1171, 536] width 181 height 32
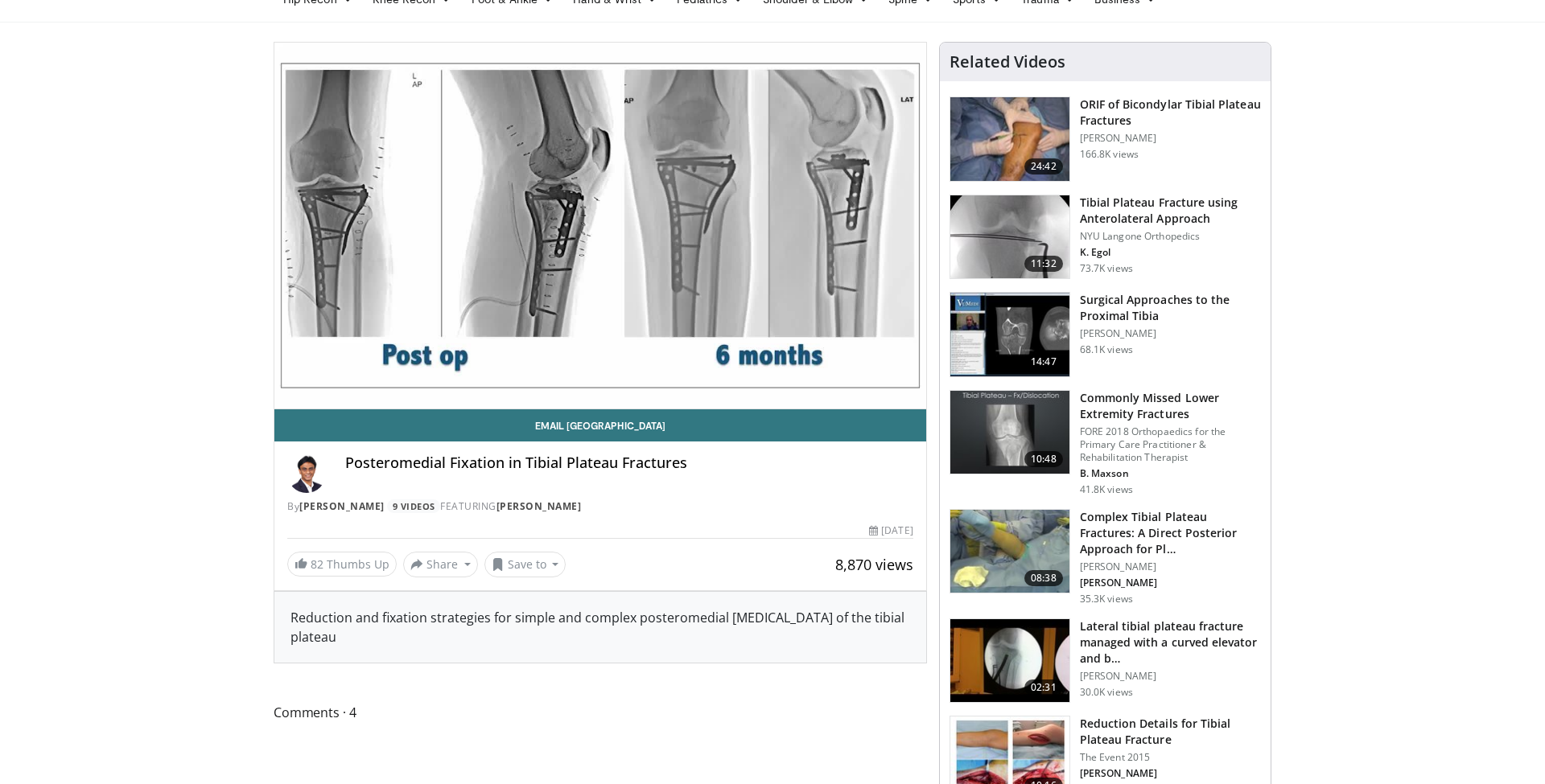
scroll to position [83, 0]
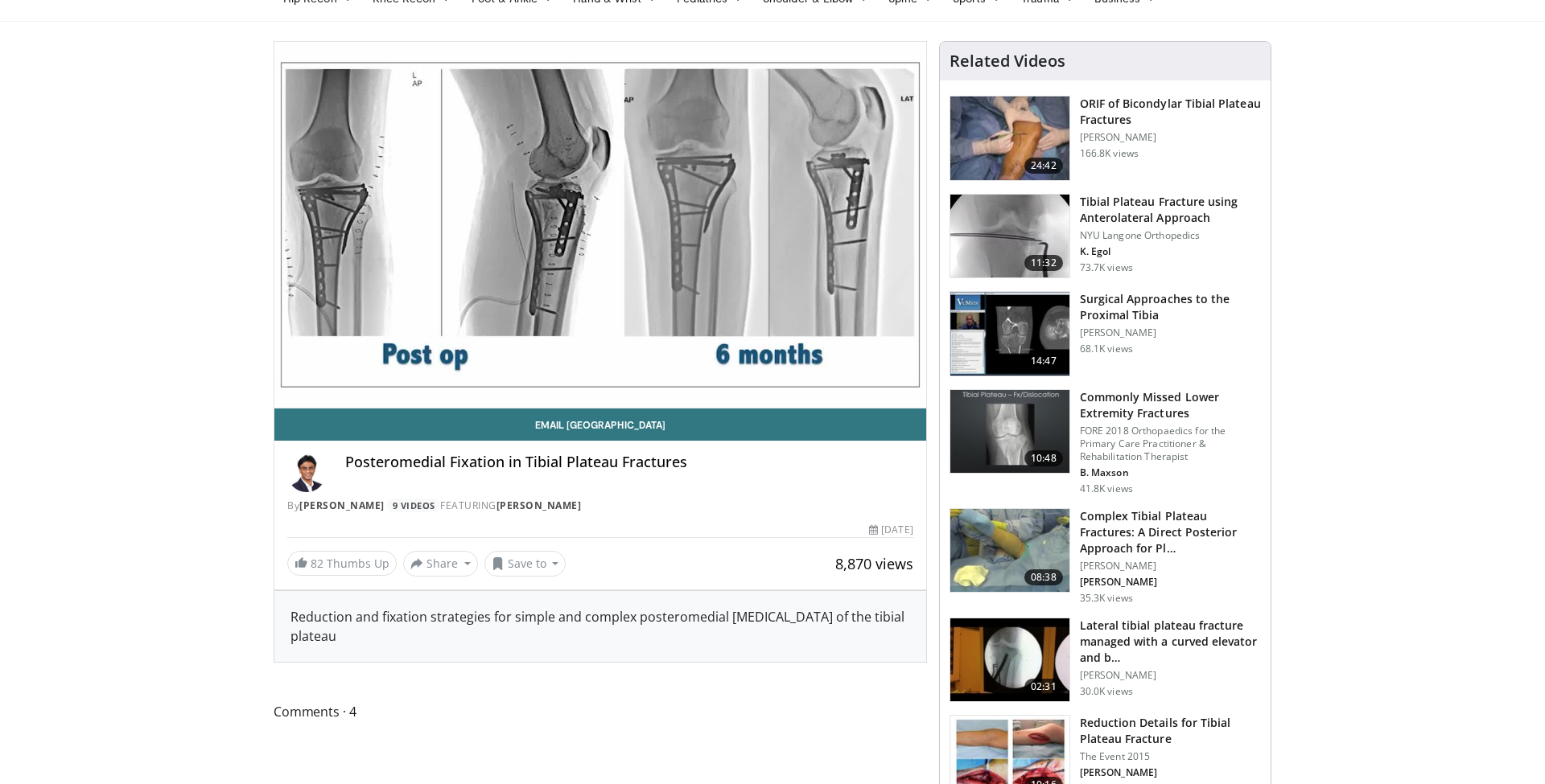
click at [354, 371] on div "10 seconds Tap to unmute" at bounding box center [600, 224] width 652 height 366
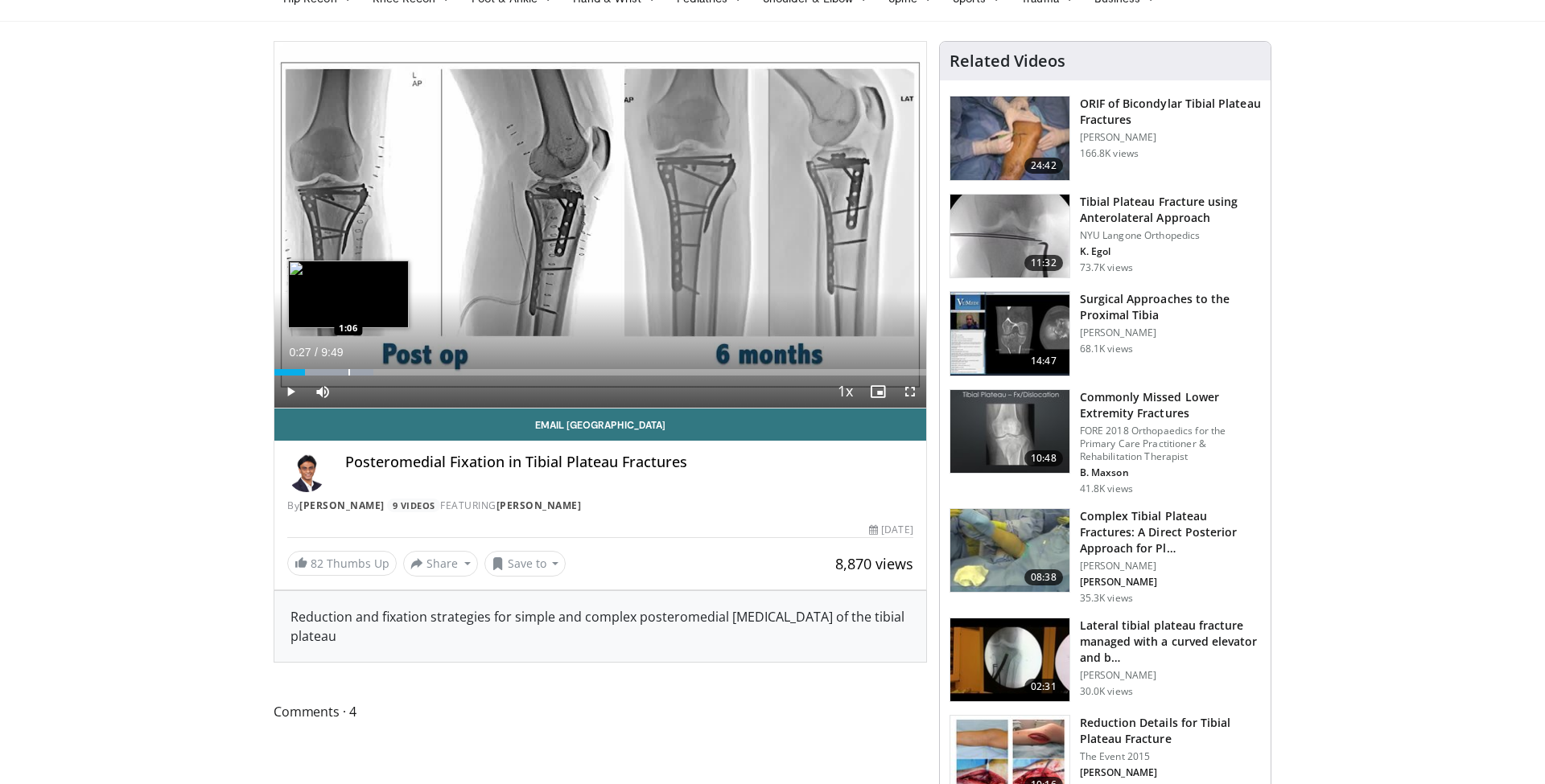
click at [348, 371] on div "Progress Bar" at bounding box center [349, 372] width 2 height 7
click at [340, 370] on div "Progress Bar" at bounding box center [341, 372] width 2 height 7
click at [331, 370] on div "Progress Bar" at bounding box center [332, 372] width 2 height 7
click at [324, 371] on div "Progress Bar" at bounding box center [325, 372] width 2 height 7
click at [289, 387] on span "Video Player" at bounding box center [290, 391] width 32 height 32
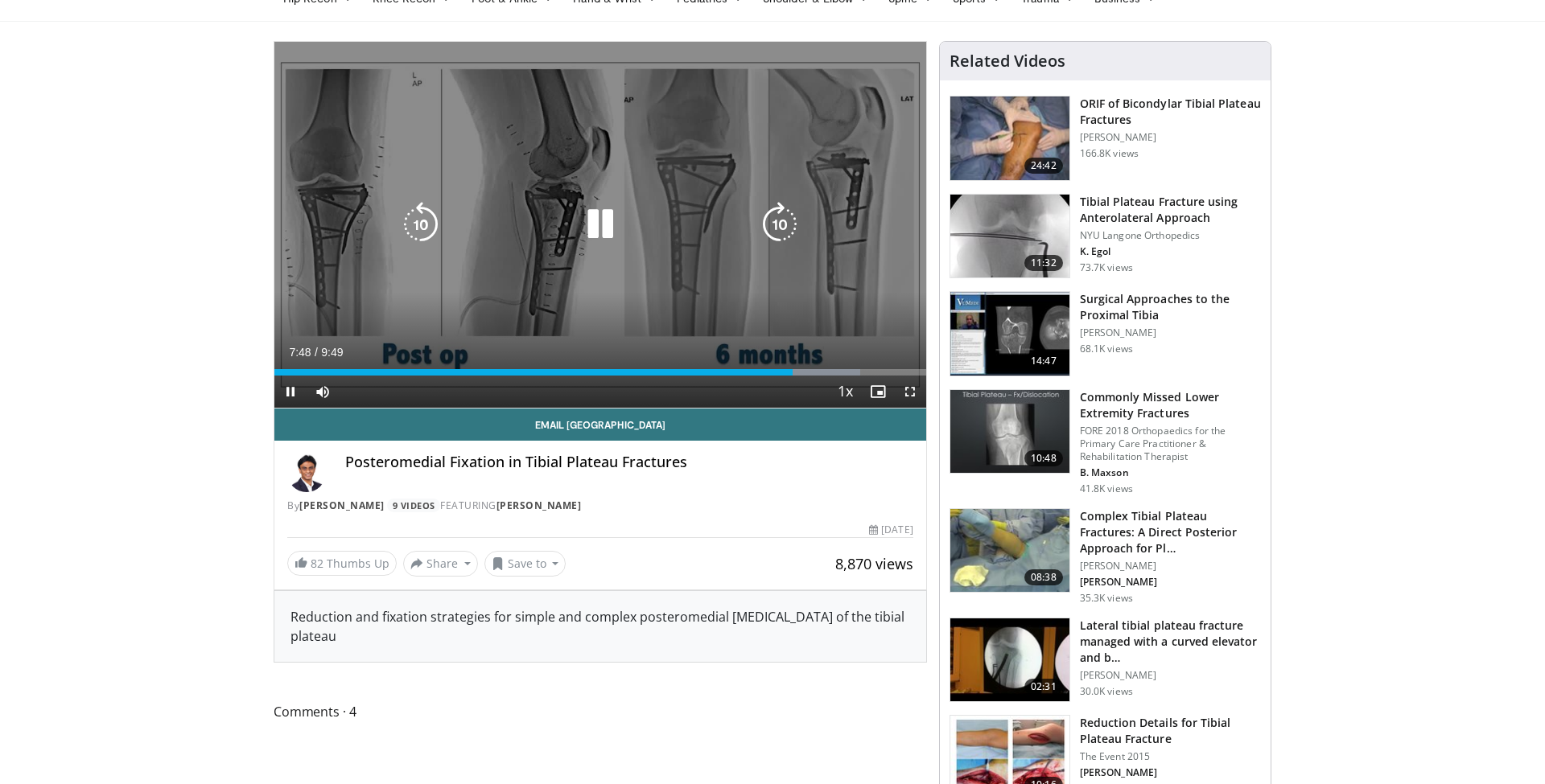
click at [606, 221] on icon "Video Player" at bounding box center [600, 224] width 45 height 45
